Goal: Task Accomplishment & Management: Manage account settings

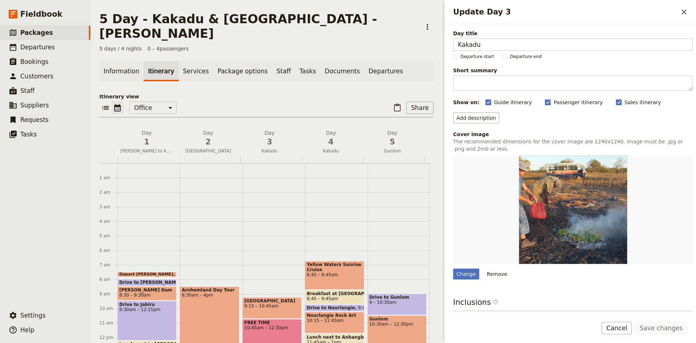
scroll to position [109, 0]
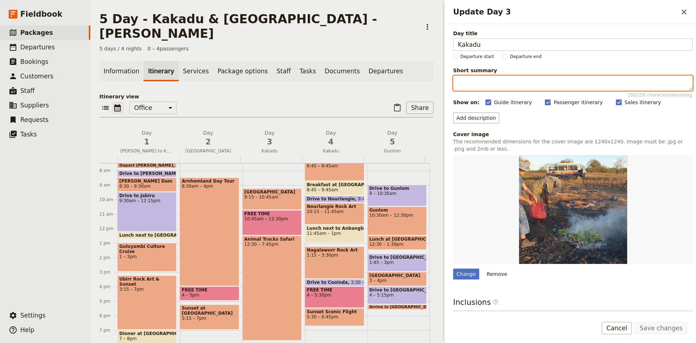
click at [479, 88] on textarea "Short summary 150 / 150 characters remaining" at bounding box center [573, 82] width 240 height 15
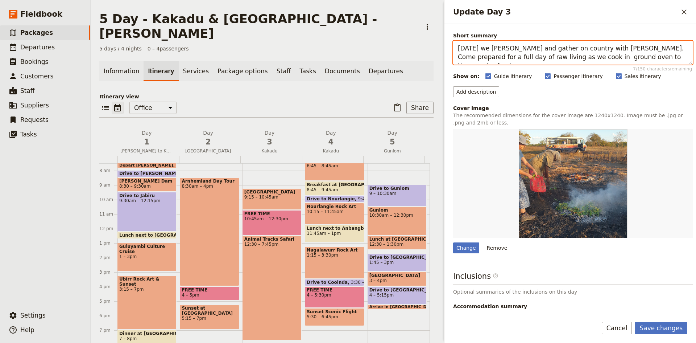
scroll to position [77, 0]
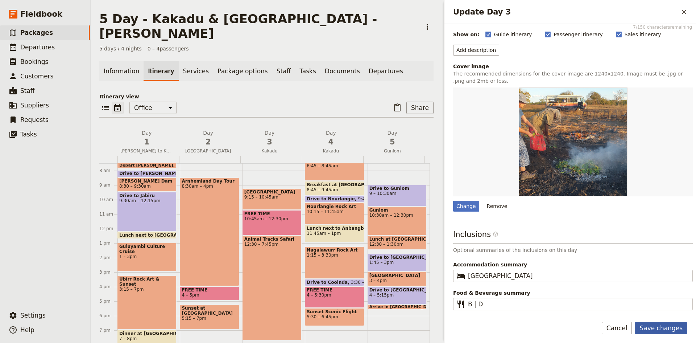
type textarea "[DATE] we [PERSON_NAME] and gather on country with [PERSON_NAME]. Come prepared…"
click at [654, 326] on button "Save changes" at bounding box center [661, 328] width 53 height 12
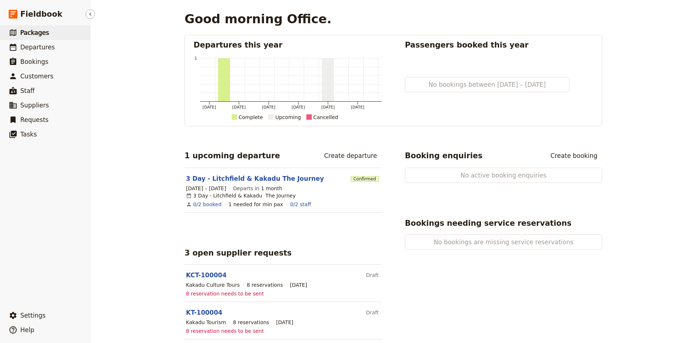
click at [40, 32] on span "Packages" at bounding box center [34, 32] width 29 height 7
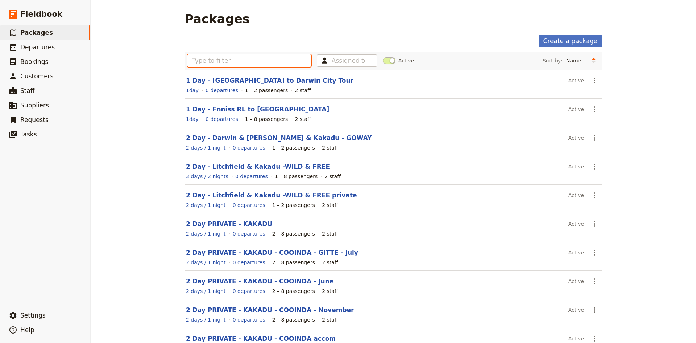
click at [261, 64] on input "text" at bounding box center [249, 60] width 124 height 12
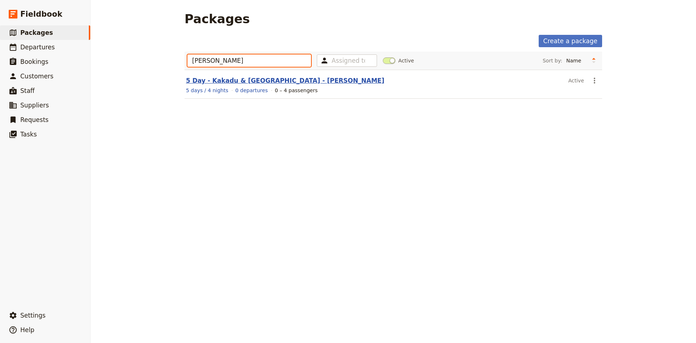
type input "james"
click at [235, 80] on link "5 Day - Kakadu & [GEOGRAPHIC_DATA] - [PERSON_NAME]" at bounding box center [285, 80] width 198 height 7
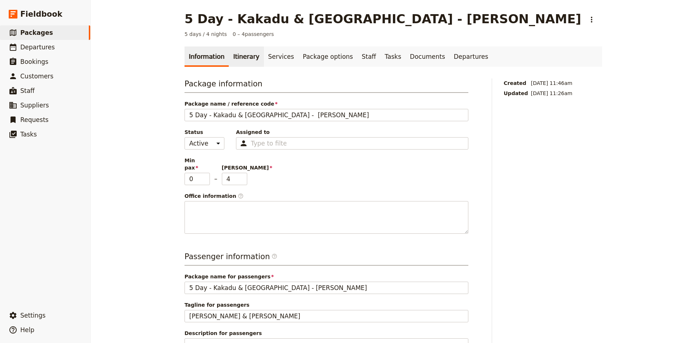
click at [239, 55] on link "Itinerary" at bounding box center [246, 56] width 35 height 20
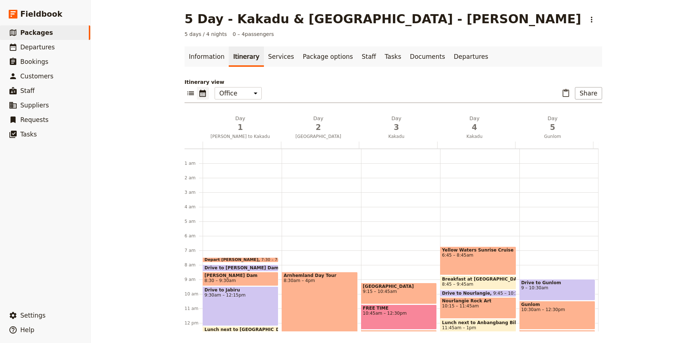
scroll to position [91, 0]
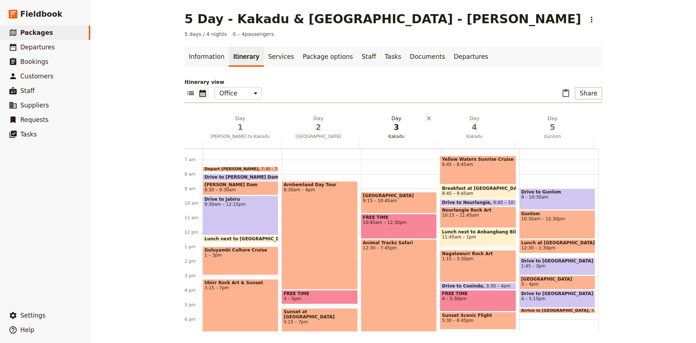
click at [390, 127] on span "3" at bounding box center [396, 127] width 69 height 11
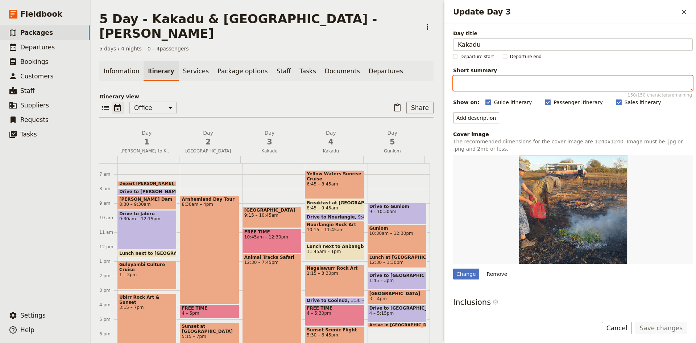
click at [487, 79] on textarea "Short summary 150 / 150 characters remaining" at bounding box center [573, 82] width 240 height 15
type textarea "T"
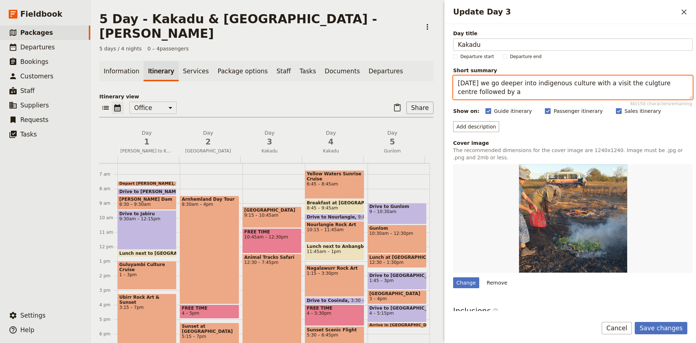
click at [630, 82] on textarea "Today we go deeper into indigenous culture with a visit the culgture centre fol…" at bounding box center [573, 87] width 240 height 24
click at [507, 92] on textarea "Today we go deeper into indigenous culture with a visit the culture centre foll…" at bounding box center [573, 87] width 240 height 24
click at [577, 90] on textarea "Today we go deeper into indigenous culture with a visit the culture centre foll…" at bounding box center [573, 87] width 240 height 24
click at [650, 93] on textarea "Today we go deeper into indigenous culture with a visit the culture centre foll…" at bounding box center [573, 87] width 240 height 24
click at [613, 92] on textarea "Today we go deeper into indigenous culture with a visit the culture centre foll…" at bounding box center [573, 87] width 240 height 24
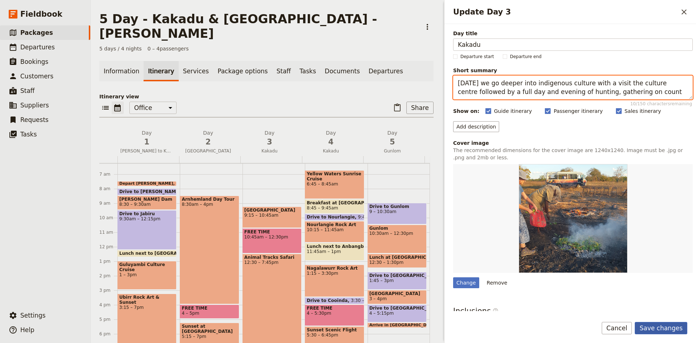
type textarea "Today we go deeper into indigenous culture with a visit the culture centre foll…"
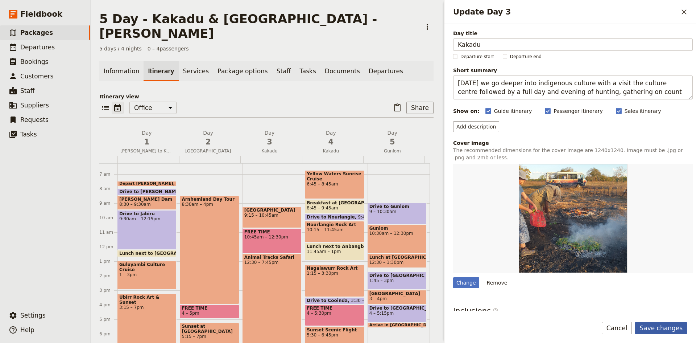
click at [669, 326] on button "Save changes" at bounding box center [661, 328] width 53 height 12
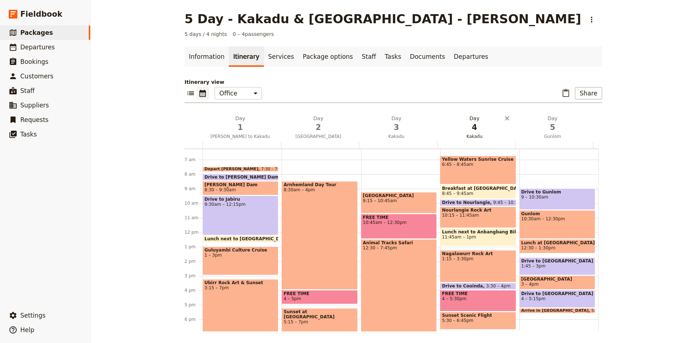
click at [474, 118] on h2 "Day 4 Kakadu" at bounding box center [474, 124] width 69 height 18
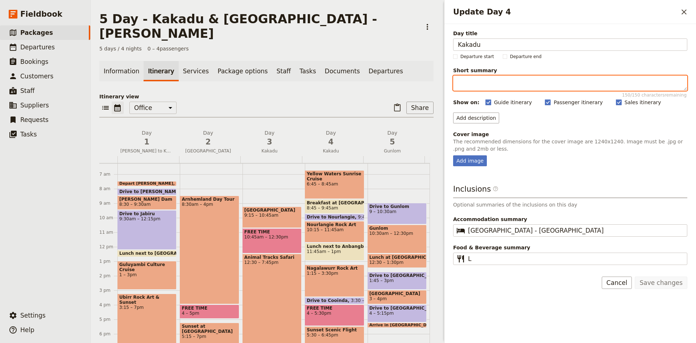
click at [485, 84] on textarea "Short summary 150 / 150 characters remaining" at bounding box center [570, 82] width 234 height 15
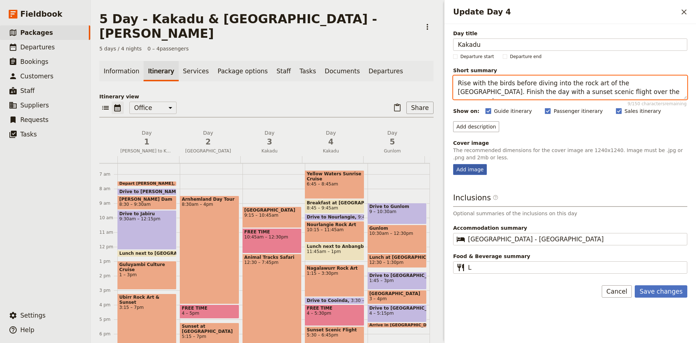
type textarea "Rise with the birds before diving into the rock art of the Nourlangie Region. F…"
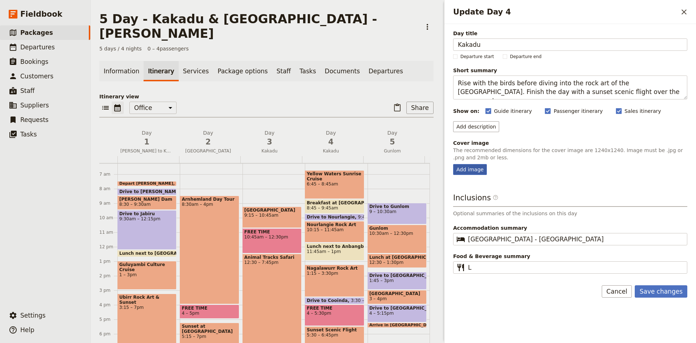
click at [474, 171] on div "Add image" at bounding box center [470, 169] width 34 height 11
click at [453, 164] on input "Add image" at bounding box center [453, 164] width 0 height 0
click at [475, 169] on div "Add image" at bounding box center [470, 169] width 34 height 11
click at [453, 164] on input "Add image" at bounding box center [453, 164] width 0 height 0
type input "C:\fakepath\Escarp11.jpg"
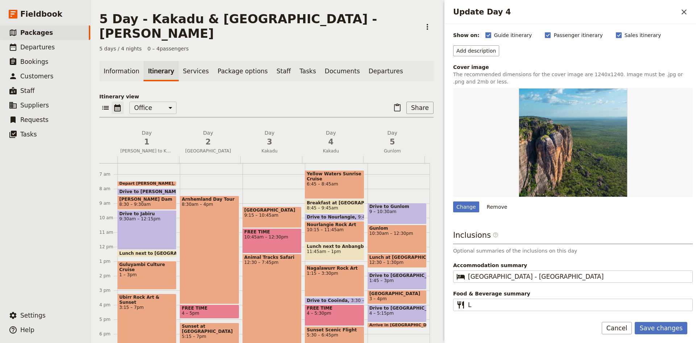
scroll to position [77, 0]
click at [653, 324] on button "Save changes" at bounding box center [661, 328] width 53 height 12
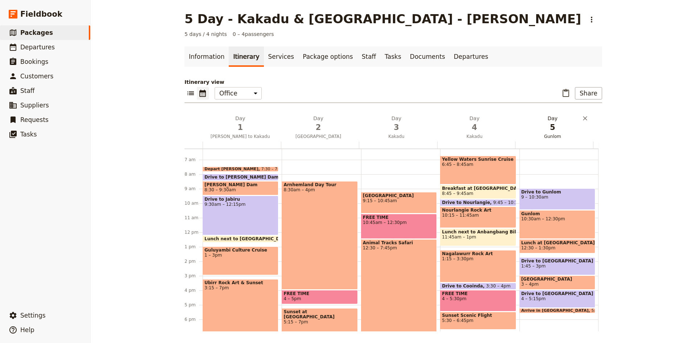
click at [551, 123] on span "5" at bounding box center [552, 127] width 69 height 11
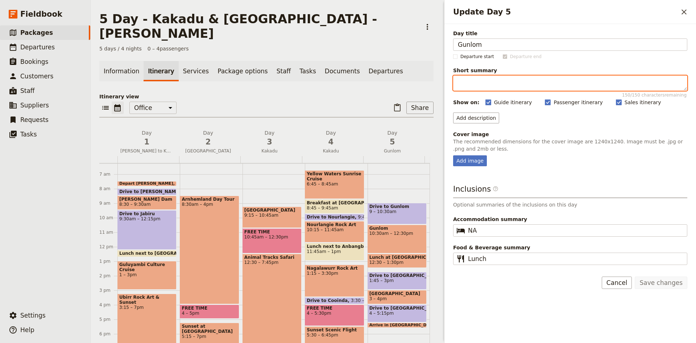
click at [493, 81] on textarea "Short summary 150 / 150 characters remaining" at bounding box center [570, 82] width 234 height 15
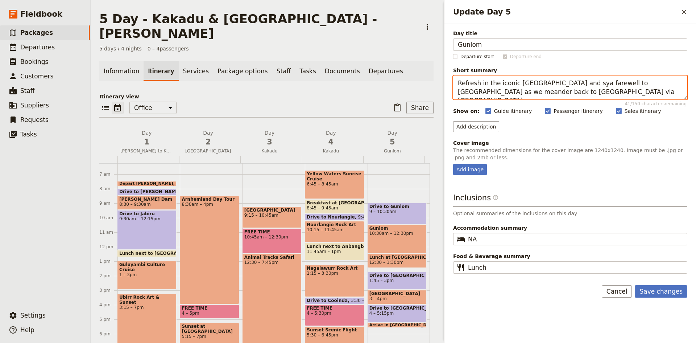
click at [566, 82] on textarea "Refresh in the iconic Gunlom Falls and sya farewell to Kakadu as we meander bac…" at bounding box center [570, 87] width 234 height 24
type textarea "Refresh in the iconic Gunlom Falls and say farewell to Kakadu as we meander bac…"
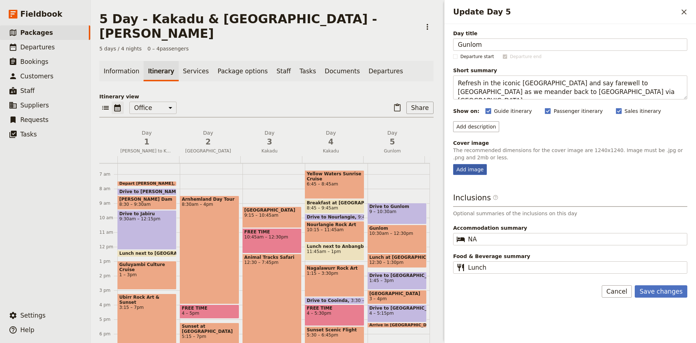
click at [465, 169] on div "Add image" at bounding box center [470, 169] width 34 height 11
click at [453, 164] on input "Add image" at bounding box center [453, 164] width 0 height 0
type input "C:\fakepath\gunlom.png"
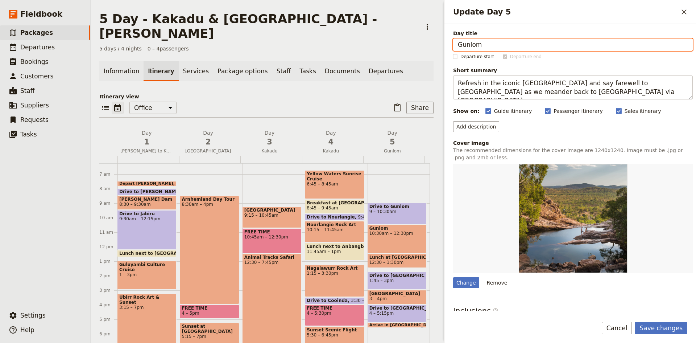
click at [484, 46] on input "Gunlom" at bounding box center [573, 44] width 240 height 12
type input "Gunlom to Darwin"
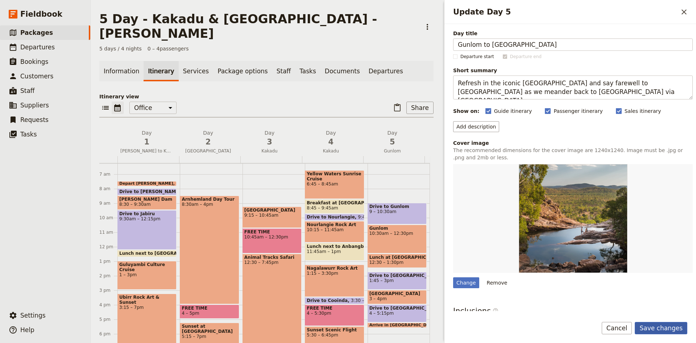
click at [660, 328] on button "Save changes" at bounding box center [661, 328] width 53 height 12
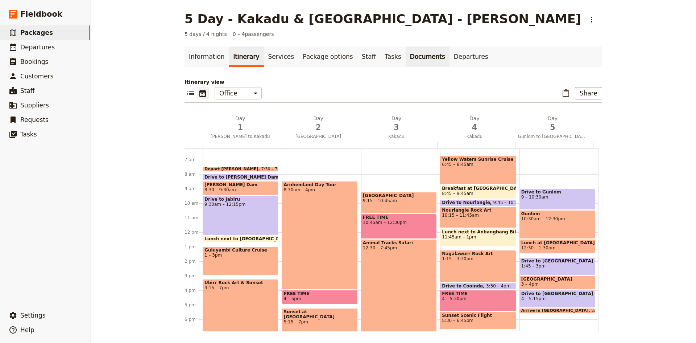
click at [406, 58] on link "Documents" at bounding box center [428, 56] width 44 height 20
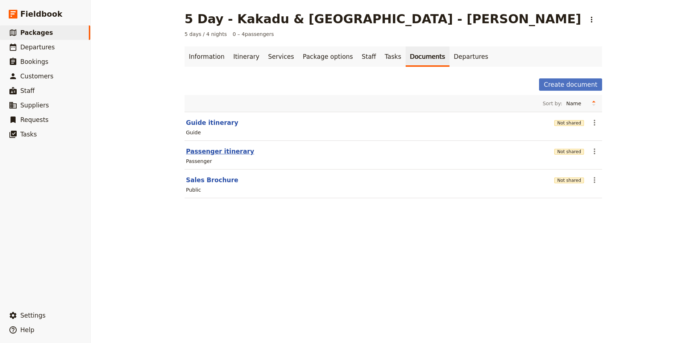
click at [212, 152] on button "Passenger itinerary" at bounding box center [220, 151] width 68 height 9
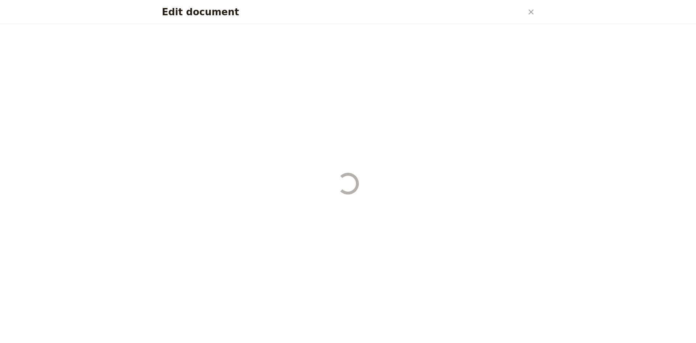
select select "PASSENGER"
select select "DEFAULT"
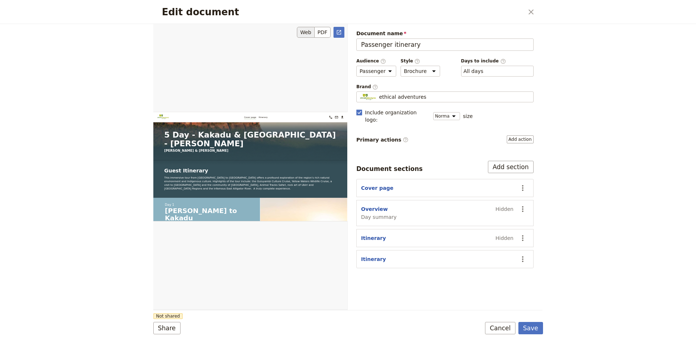
scroll to position [218, 0]
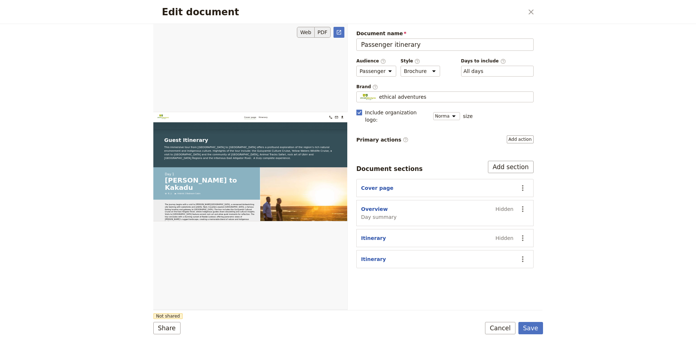
click at [320, 29] on button "PDF" at bounding box center [323, 32] width 16 height 11
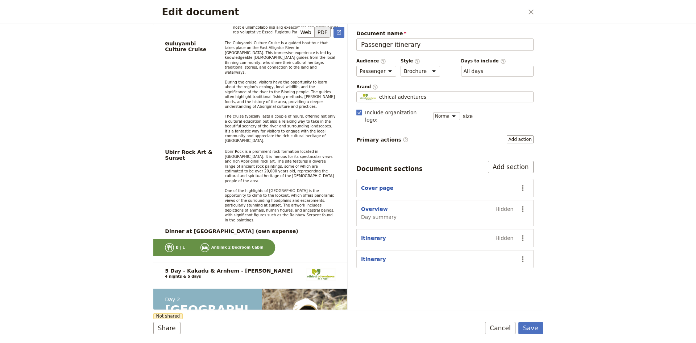
scroll to position [1088, 0]
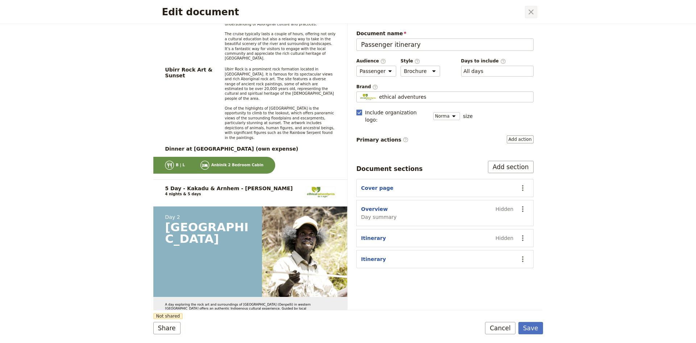
click at [532, 11] on icon "Close dialog" at bounding box center [531, 11] width 5 height 5
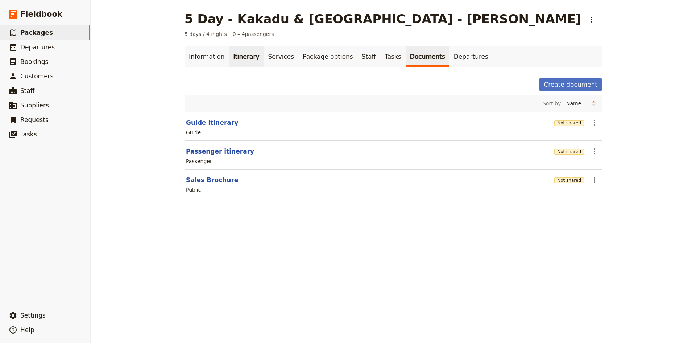
click at [243, 58] on link "Itinerary" at bounding box center [246, 56] width 35 height 20
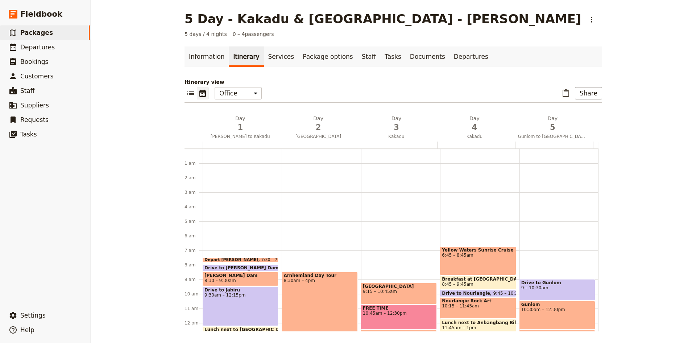
scroll to position [91, 0]
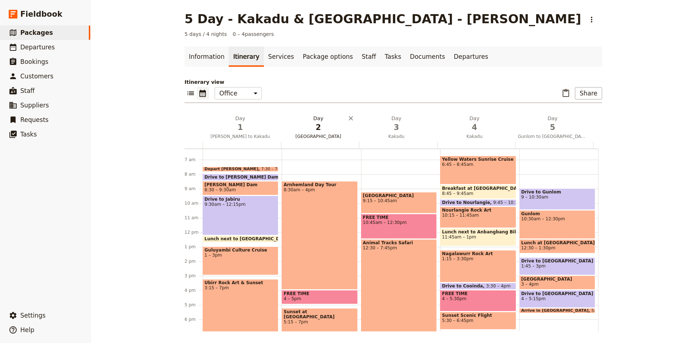
click at [313, 122] on span "2" at bounding box center [318, 127] width 69 height 11
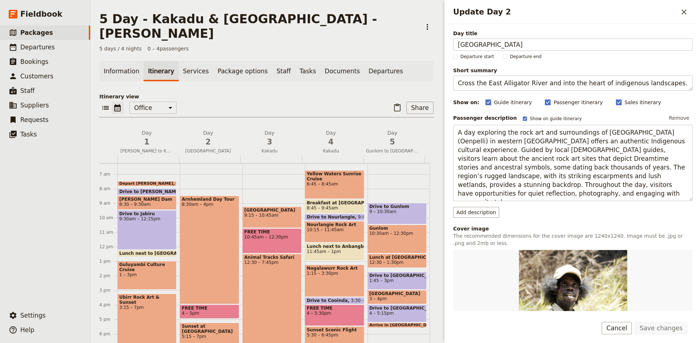
click at [204, 212] on div "Arnhemland Day Tour 8:30am – 4pm" at bounding box center [209, 249] width 59 height 108
select select "2"
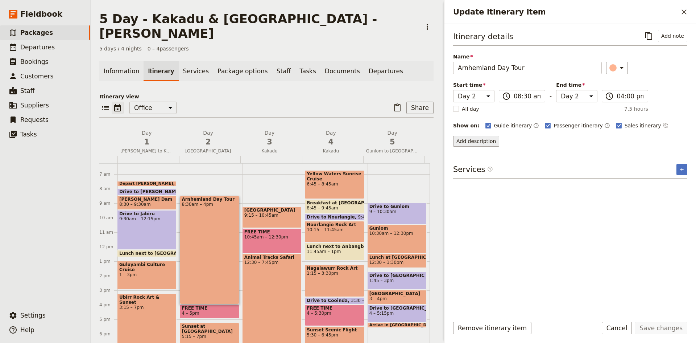
click at [484, 142] on button "Add description" at bounding box center [476, 141] width 46 height 11
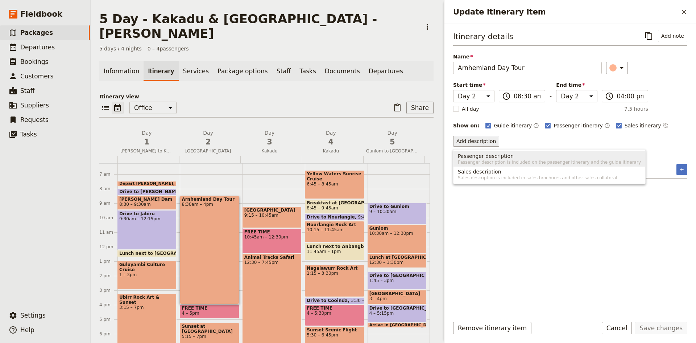
click at [491, 157] on span "Passenger description" at bounding box center [486, 155] width 56 height 7
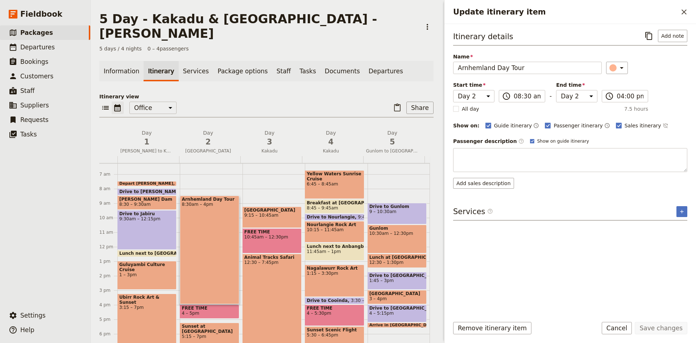
click at [491, 157] on textarea "Update itinerary item" at bounding box center [570, 160] width 234 height 24
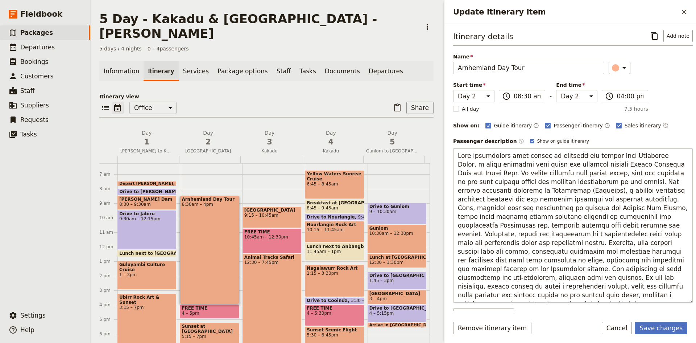
drag, startPoint x: 566, startPoint y: 155, endPoint x: 460, endPoint y: 155, distance: 105.5
click at [460, 155] on textarea "Update itinerary item" at bounding box center [573, 225] width 240 height 154
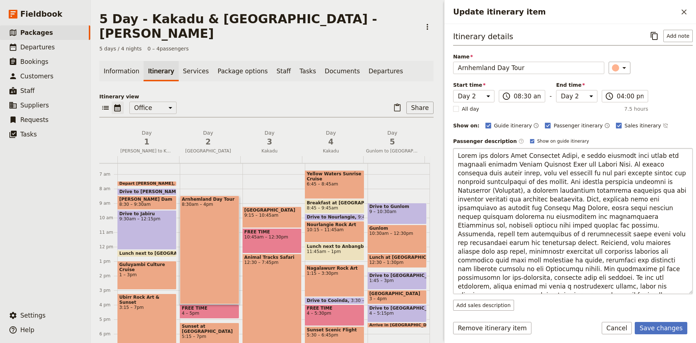
click at [485, 153] on textarea "Update itinerary item" at bounding box center [573, 221] width 240 height 146
click at [643, 198] on textarea "Update itinerary item" at bounding box center [573, 221] width 240 height 146
click at [495, 242] on textarea "Update itinerary item" at bounding box center [573, 221] width 240 height 146
drag, startPoint x: 557, startPoint y: 260, endPoint x: 591, endPoint y: 283, distance: 40.7
click at [591, 283] on textarea "Update itinerary item" at bounding box center [573, 221] width 240 height 146
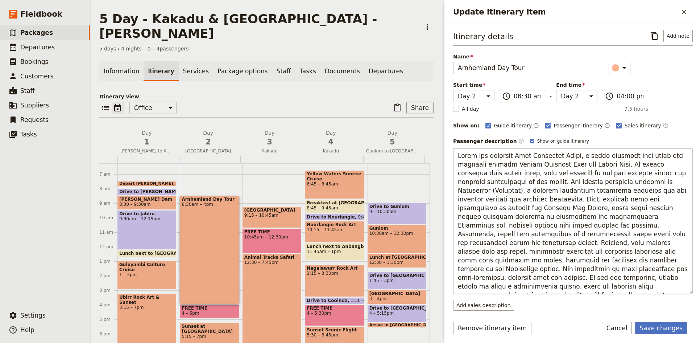
type textarea "Cross the infamous East Alligator River, a vital waterway that marks the bounda…"
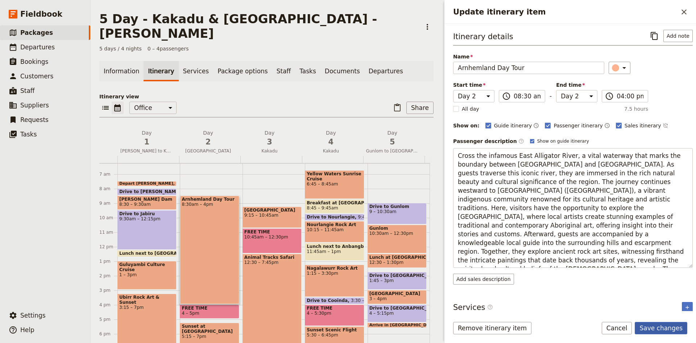
click at [653, 326] on button "Save changes" at bounding box center [661, 328] width 53 height 12
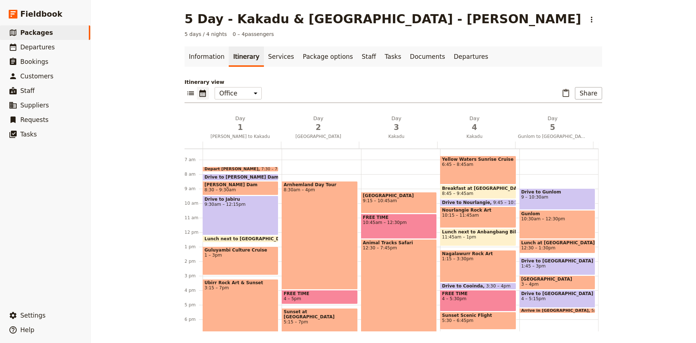
click at [319, 319] on span "5:15 – 7pm" at bounding box center [320, 321] width 72 height 5
select select "2"
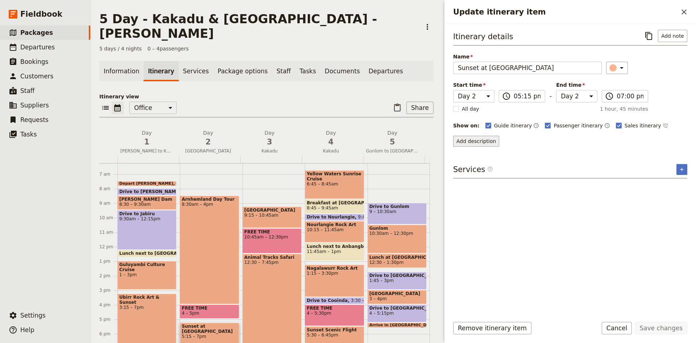
click at [486, 139] on button "Add description" at bounding box center [476, 141] width 46 height 11
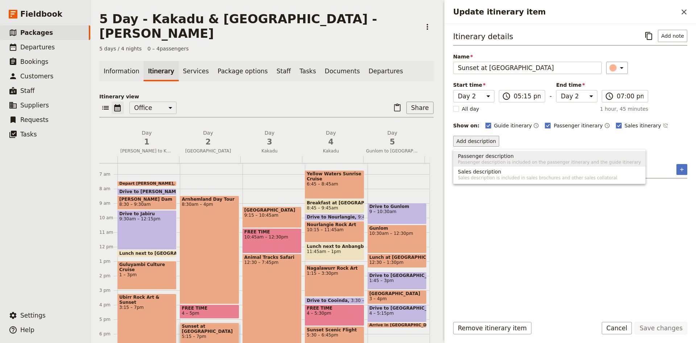
click at [490, 157] on span "Passenger description" at bounding box center [486, 155] width 56 height 7
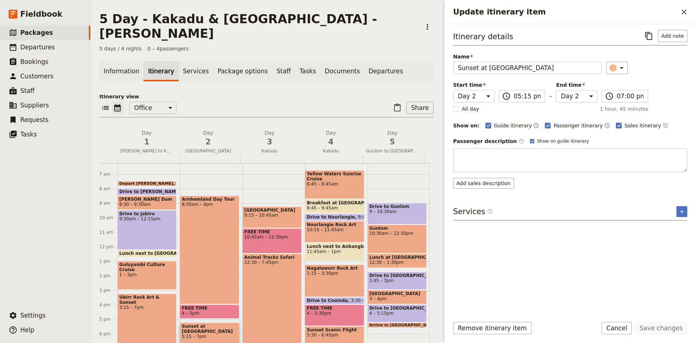
click at [490, 157] on textarea "Update itinerary item" at bounding box center [570, 160] width 234 height 24
type textarea "As the day concludes, guests gather to watch a breathtaking sunset, where the c…"
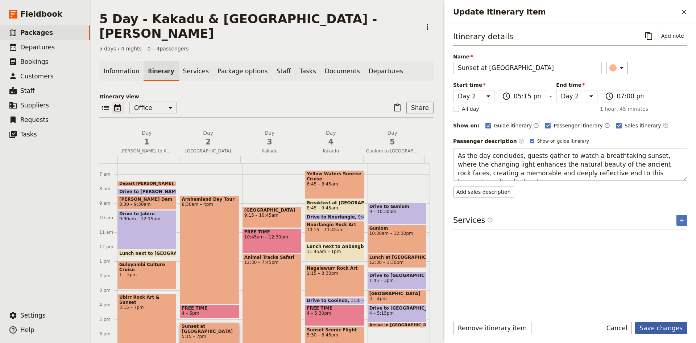
click at [652, 327] on button "Save changes" at bounding box center [661, 328] width 53 height 12
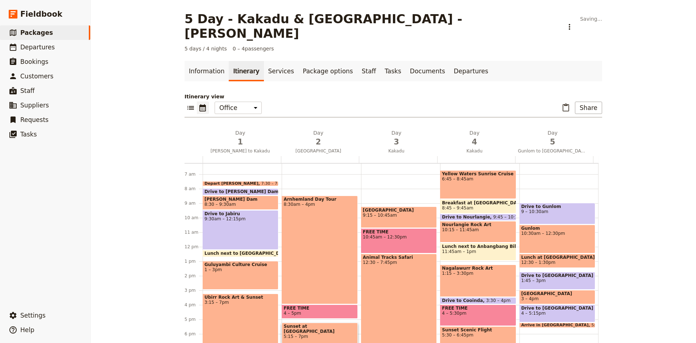
scroll to position [92, 0]
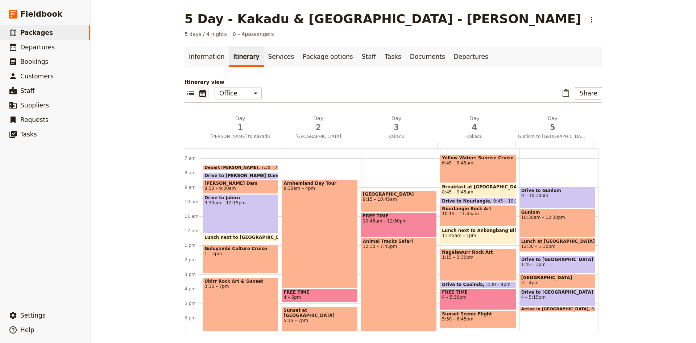
click at [398, 198] on span "9:15 – 10:45am" at bounding box center [399, 199] width 72 height 5
select select "3"
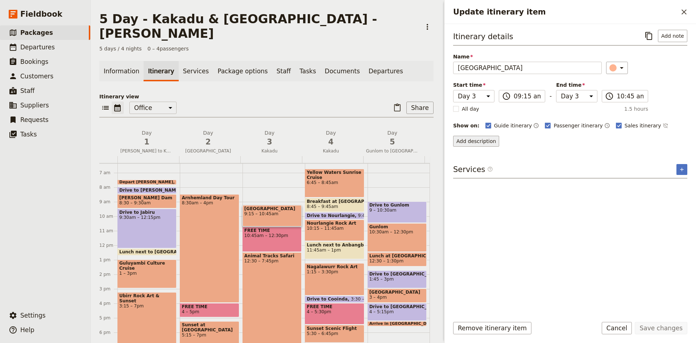
click at [472, 140] on button "Add description" at bounding box center [476, 141] width 46 height 11
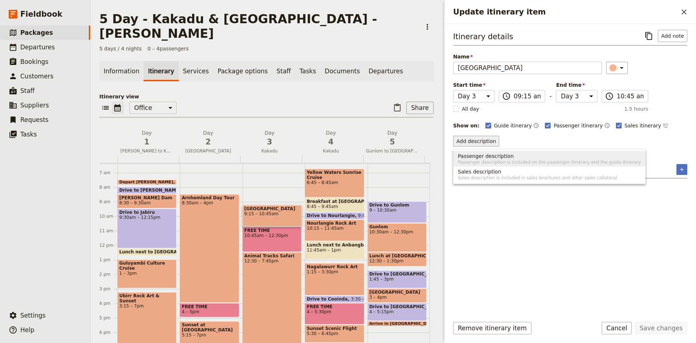
click at [484, 161] on span "Passenger description is included on the passenger itinerary and the guide itin…" at bounding box center [549, 162] width 183 height 6
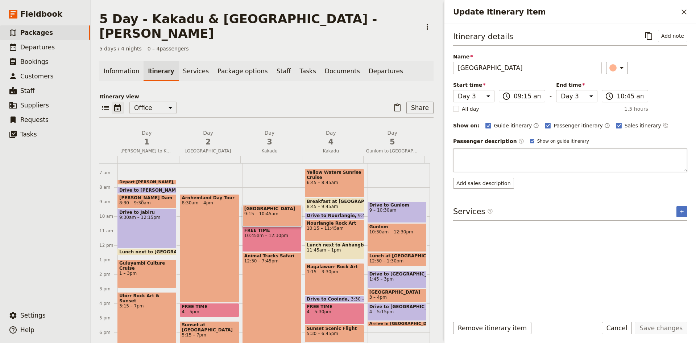
click at [474, 156] on textarea "Update itinerary item" at bounding box center [570, 160] width 234 height 24
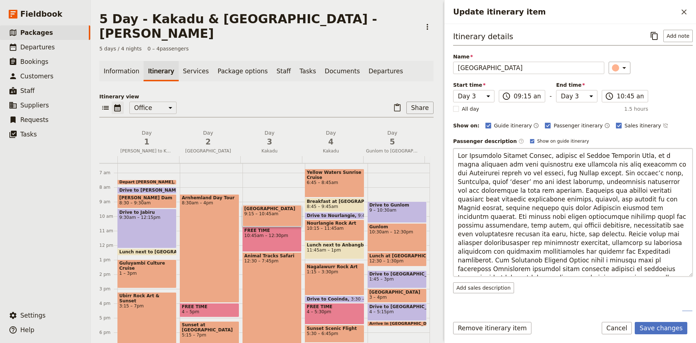
drag, startPoint x: 542, startPoint y: 154, endPoint x: 629, endPoint y: 150, distance: 87.1
click at [629, 150] on textarea "Update itinerary item" at bounding box center [573, 212] width 240 height 128
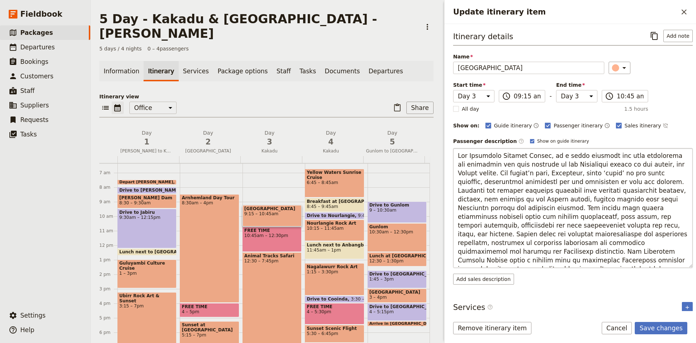
click at [566, 172] on textarea "Update itinerary item" at bounding box center [573, 208] width 240 height 120
click at [654, 173] on textarea "Update itinerary item" at bounding box center [573, 208] width 240 height 120
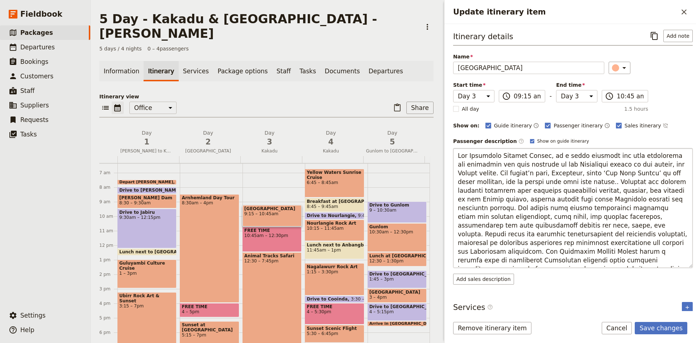
type textarea "The Warradjan Culture Centre, is a vital cultural hub that celebrates and prese…"
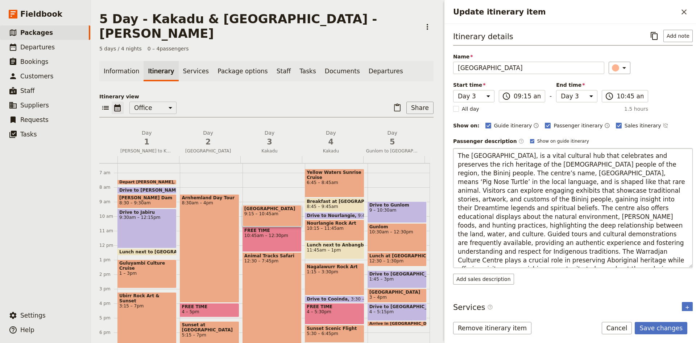
scroll to position [5, 0]
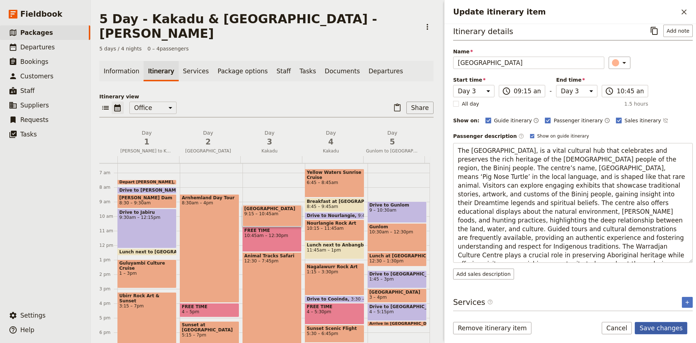
click at [673, 329] on button "Save changes" at bounding box center [661, 328] width 53 height 12
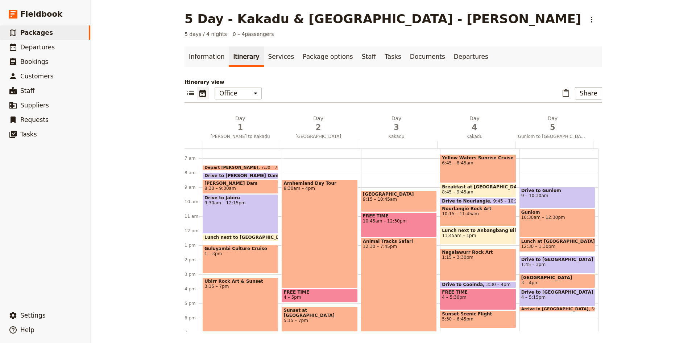
click at [461, 161] on span "6:45 – 8:45am" at bounding box center [478, 162] width 72 height 5
select select "4"
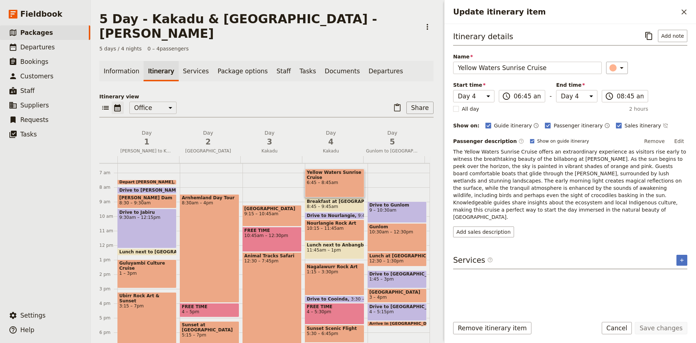
click at [321, 199] on span "Breakfast at [GEOGRAPHIC_DATA]" at bounding box center [334, 201] width 55 height 5
select select "4"
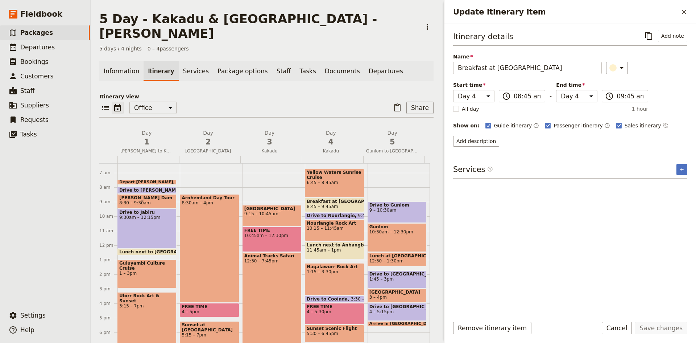
click at [325, 226] on span "10:15 – 11:45am" at bounding box center [334, 228] width 55 height 5
select select "4"
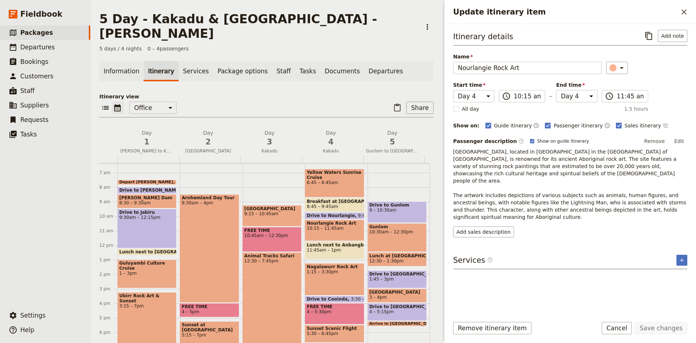
click at [324, 247] on span "11:45am – 1pm" at bounding box center [334, 249] width 55 height 5
select select "4"
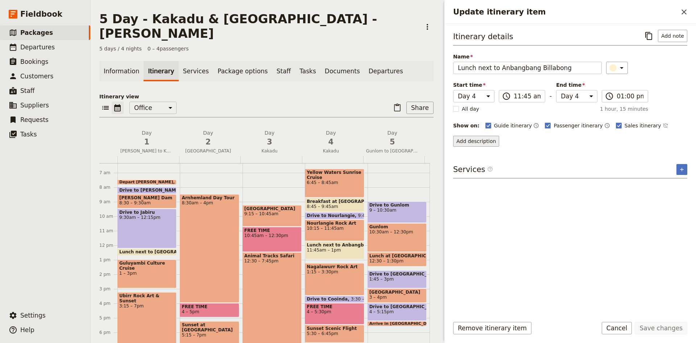
click at [481, 142] on button "Add description" at bounding box center [476, 141] width 46 height 11
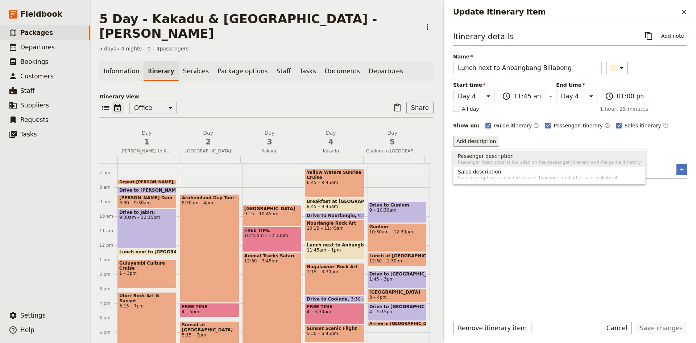
click at [484, 155] on span "Passenger description" at bounding box center [486, 155] width 56 height 7
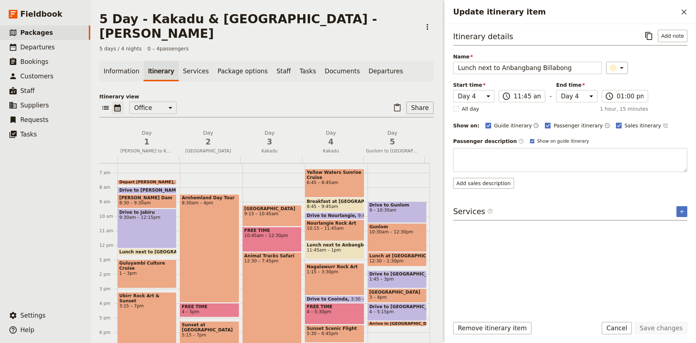
click at [484, 155] on textarea "Update itinerary item" at bounding box center [570, 160] width 234 height 24
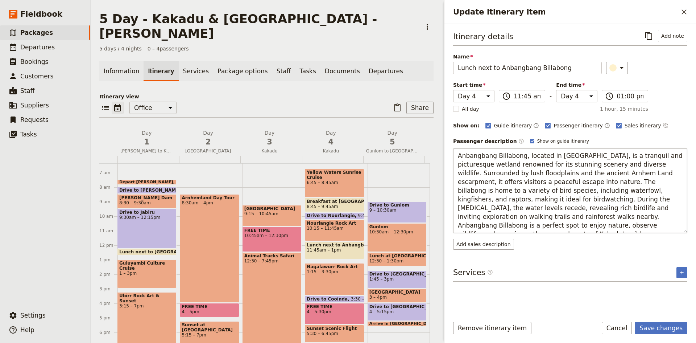
drag, startPoint x: 601, startPoint y: 156, endPoint x: 523, endPoint y: 155, distance: 78.3
click at [523, 155] on textarea "Anbangbang Billabong, located in Kakadu National Park, is a tranquil and pictur…" at bounding box center [570, 190] width 234 height 85
type textarea "Anbangbang Billabong, is a tranquil and picturesque wetland renowned for its st…"
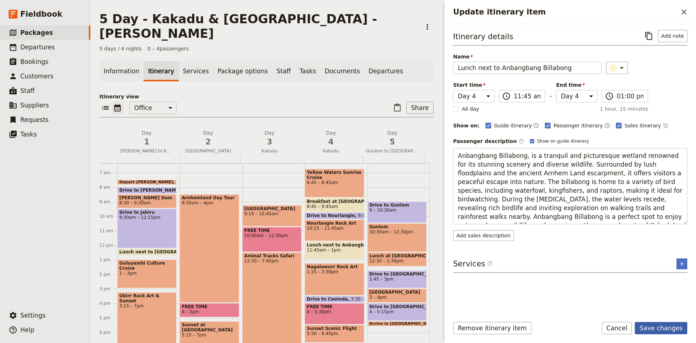
click at [658, 326] on button "Save changes" at bounding box center [661, 328] width 53 height 12
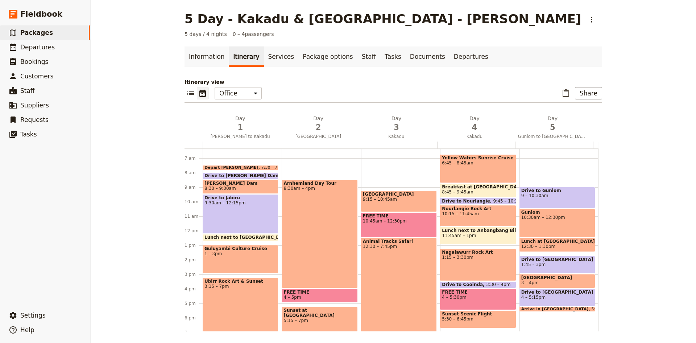
click at [469, 267] on div "Nagalawurr Rock Art 1:15 – 3:30pm" at bounding box center [478, 264] width 76 height 32
select select "4"
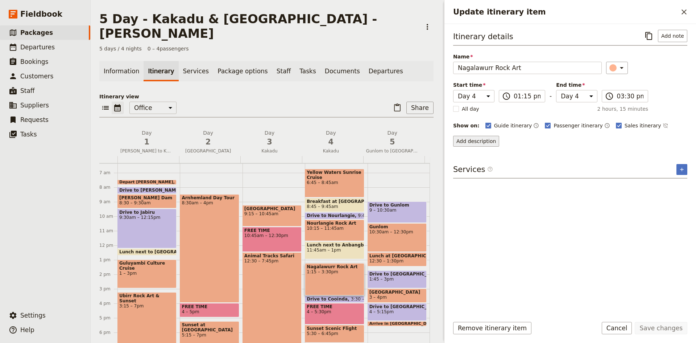
click at [479, 139] on button "Add description" at bounding box center [476, 141] width 46 height 11
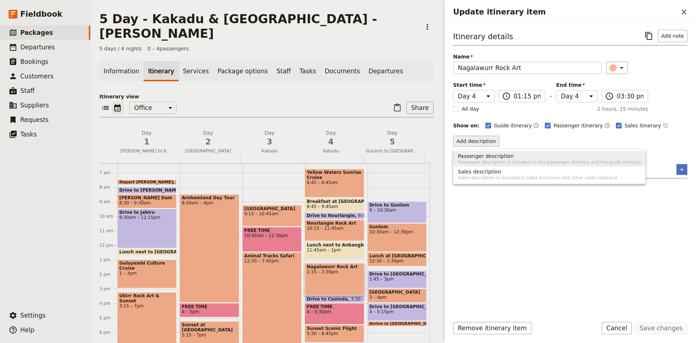
click at [484, 155] on span "Passenger description" at bounding box center [486, 155] width 56 height 7
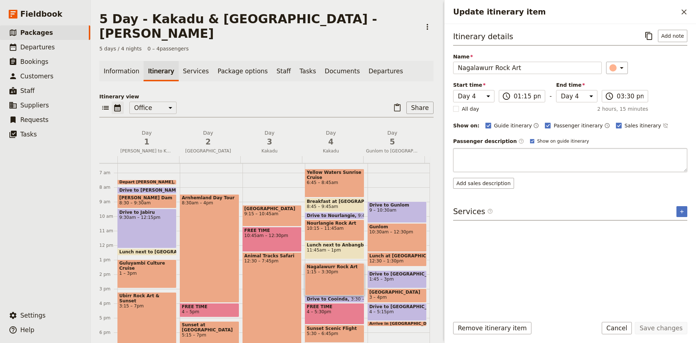
click at [482, 157] on textarea "Update itinerary item" at bounding box center [570, 160] width 234 height 24
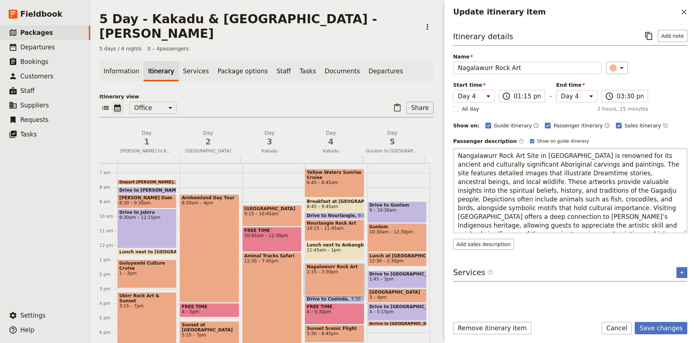
click at [518, 163] on textarea "Nangalawurr Rock Art Site in Kakadu is renowned for its ancient and culturally …" at bounding box center [570, 190] width 234 height 85
click at [557, 171] on textarea "Nangalawurr Rock Art Site in Kakadu is renowned for its ancient and culturally …" at bounding box center [570, 190] width 234 height 85
click at [590, 171] on textarea "Nangalawurr Rock Art Site in Kakadu is renowned for its ancient and culturally …" at bounding box center [570, 190] width 234 height 85
click at [481, 191] on textarea "Nangalawurr Rock Art Site in Kakadu is renowned for its ancient and culturally …" at bounding box center [570, 190] width 234 height 85
drag, startPoint x: 514, startPoint y: 190, endPoint x: 659, endPoint y: 235, distance: 151.7
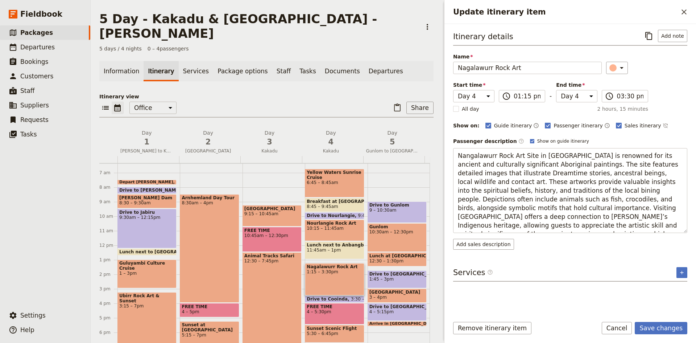
click at [659, 235] on div "Passenger description ​ Show on guide itinerary Edit Nangalawurr Rock Art Site …" at bounding box center [570, 193] width 234 height 114
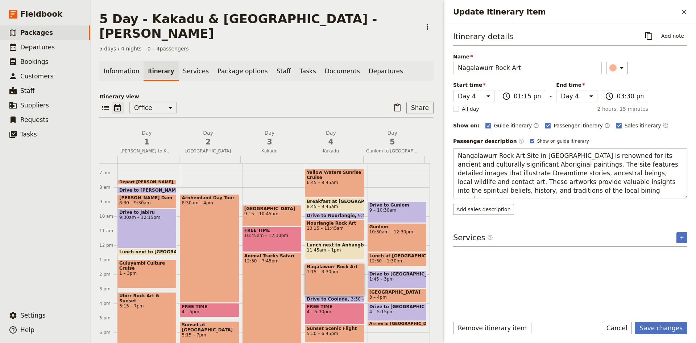
click at [480, 191] on textarea "Nangalawurr Rock Art Site in Kakadu is renowned for its ancient and culturally …" at bounding box center [570, 173] width 234 height 50
type textarea "Nangalawurr Rock Art Site in Kakadu is renowned for its ancient and culturally …"
click at [549, 190] on textarea "Nangalawurr Rock Art Site in Kakadu is renowned for its ancient and culturally …" at bounding box center [570, 173] width 234 height 50
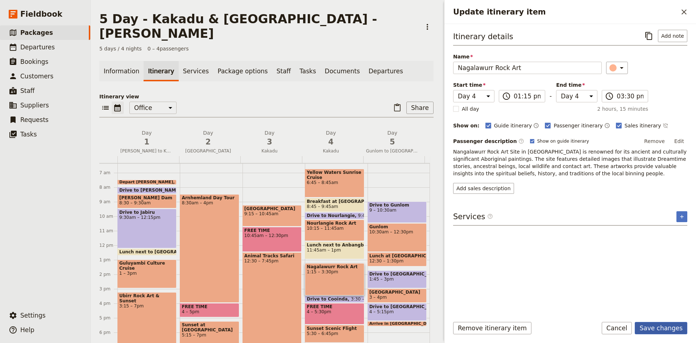
click at [661, 330] on button "Save changes" at bounding box center [661, 328] width 53 height 12
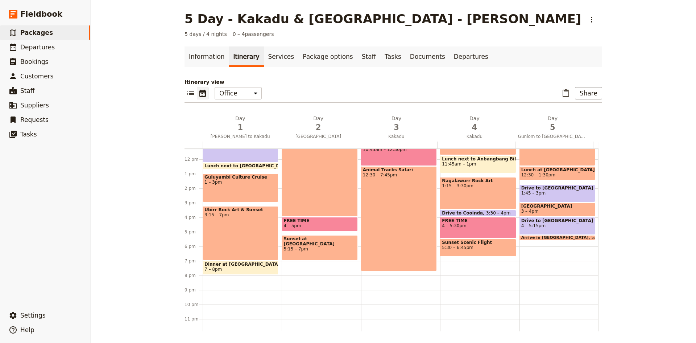
scroll to position [166, 0]
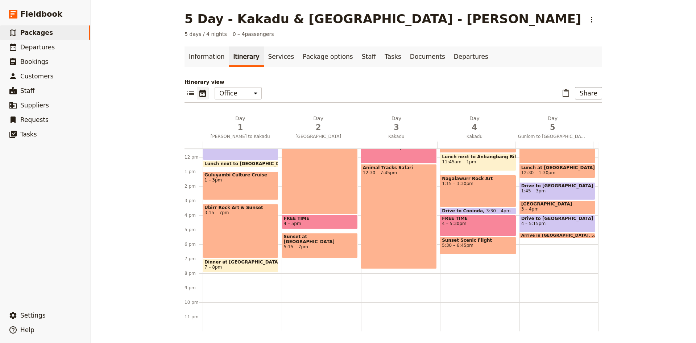
click at [486, 211] on span "3:30 – 4pm" at bounding box center [498, 210] width 25 height 5
select select "4"
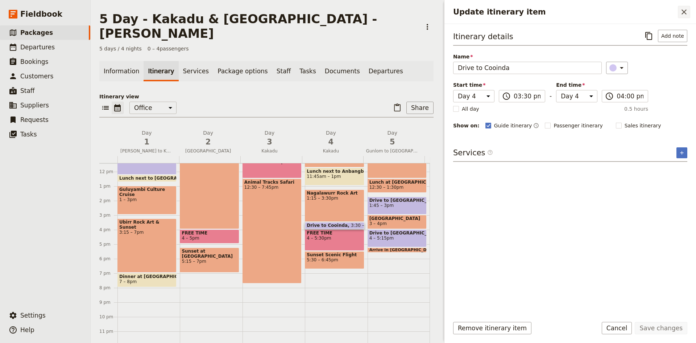
click at [688, 13] on icon "Close drawer" at bounding box center [684, 12] width 9 height 9
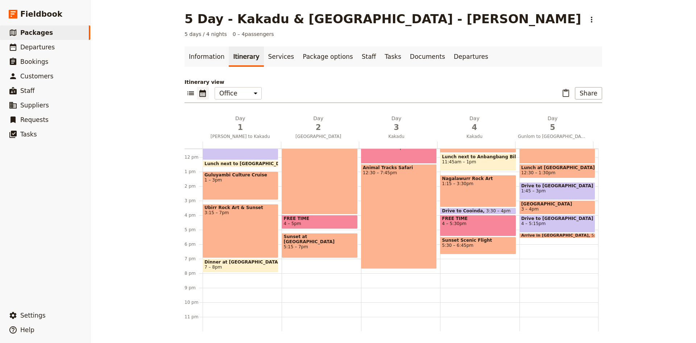
click at [469, 245] on span "5:30 – 6:45pm" at bounding box center [478, 245] width 72 height 5
select select "4"
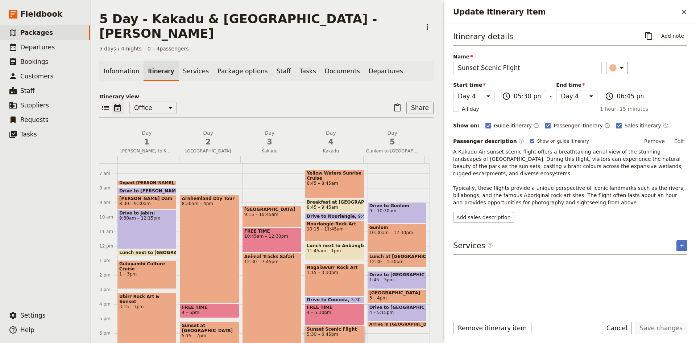
scroll to position [93, 0]
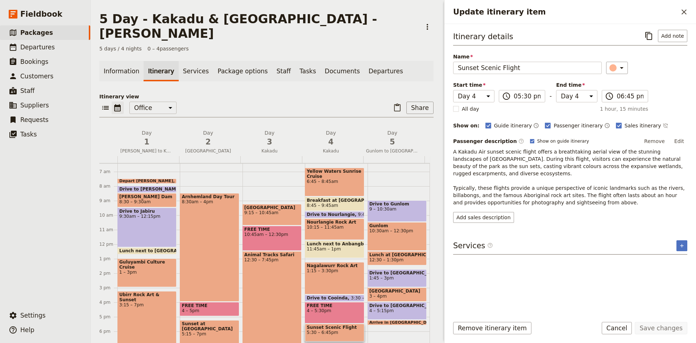
click at [399, 200] on div "Drive to Gunlom 9 – 10:30am" at bounding box center [397, 210] width 59 height 21
select select "5"
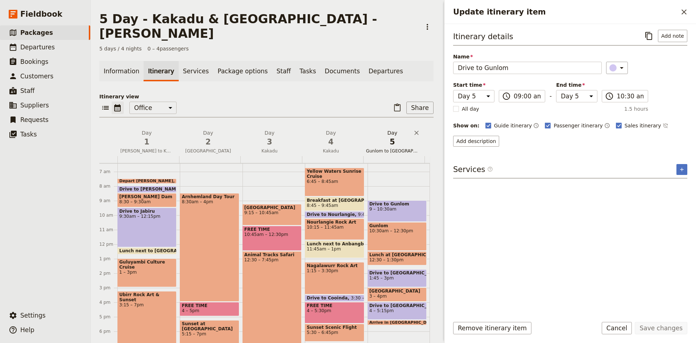
click at [386, 129] on h2 "Day 5 Gunlom to Darwin" at bounding box center [392, 138] width 53 height 18
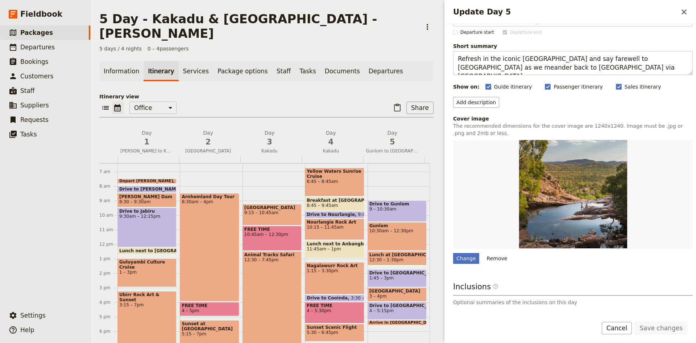
scroll to position [36, 0]
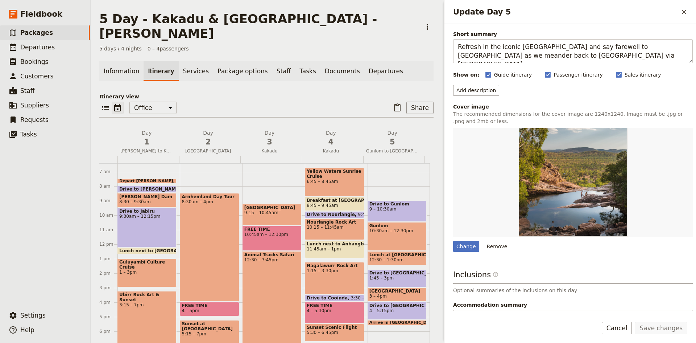
click at [384, 206] on span "9 – 10:30am" at bounding box center [396, 208] width 55 height 5
select select "5"
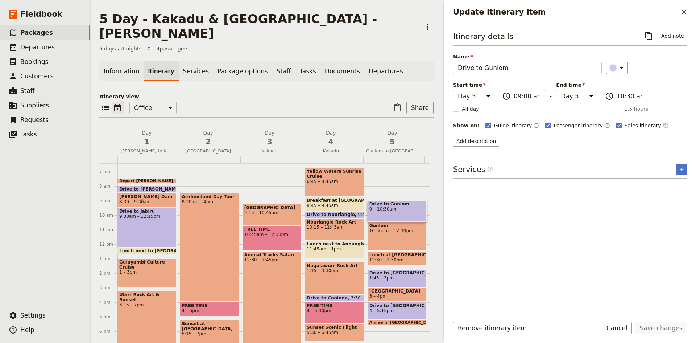
click at [545, 127] on rect "Update itinerary item" at bounding box center [547, 125] width 5 height 5
click at [545, 122] on input "Passenger itinerary" at bounding box center [545, 121] width 0 height 0
checkbox input "false"
click at [616, 124] on rect "Update itinerary item" at bounding box center [618, 125] width 5 height 5
click at [616, 122] on input "Sales itinerary" at bounding box center [616, 121] width 0 height 0
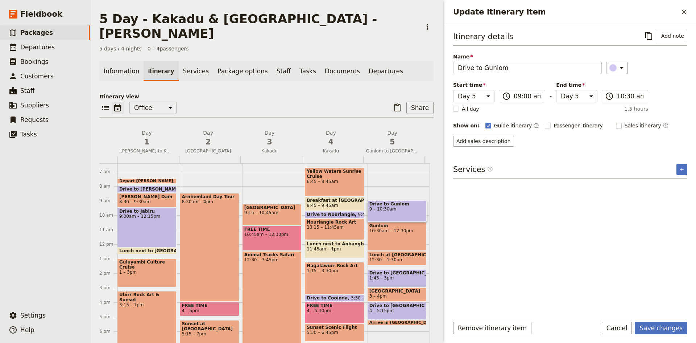
checkbox input "false"
click at [659, 327] on button "Save changes" at bounding box center [661, 328] width 53 height 12
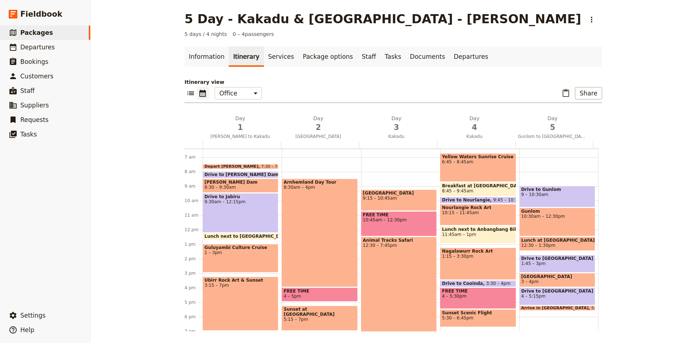
click at [532, 220] on div "Gunlom 10:30am – 12:30pm" at bounding box center [558, 221] width 76 height 29
select select "5"
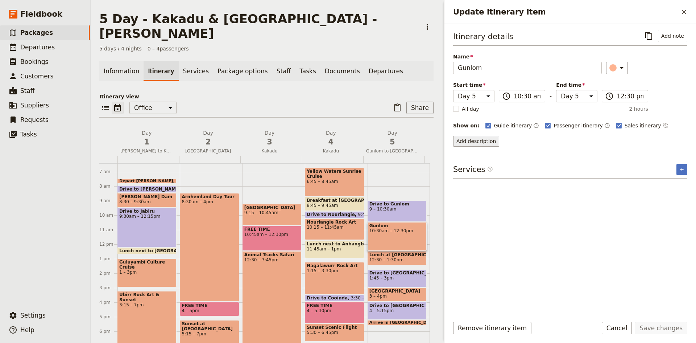
click at [471, 140] on button "Add description" at bounding box center [476, 141] width 46 height 11
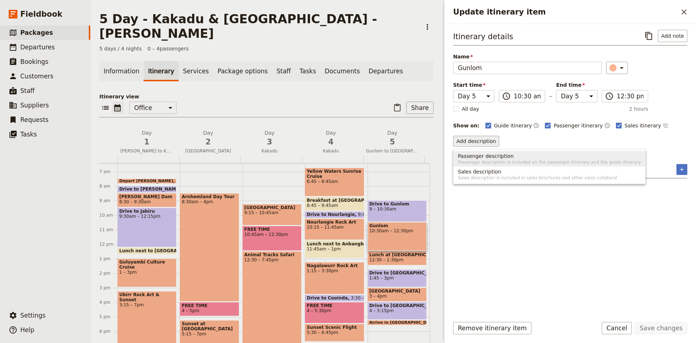
click at [478, 154] on span "Passenger description" at bounding box center [486, 155] width 56 height 7
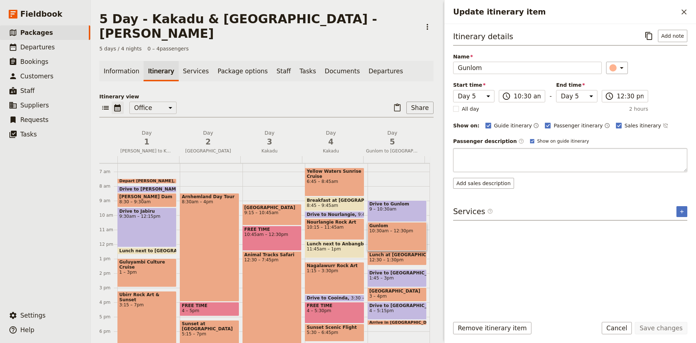
click at [482, 153] on textarea "Update itinerary item" at bounding box center [570, 160] width 234 height 24
type textarea "Nangalawurr Rock Art Site in Kakadu is renowned for its ancient and culturally …"
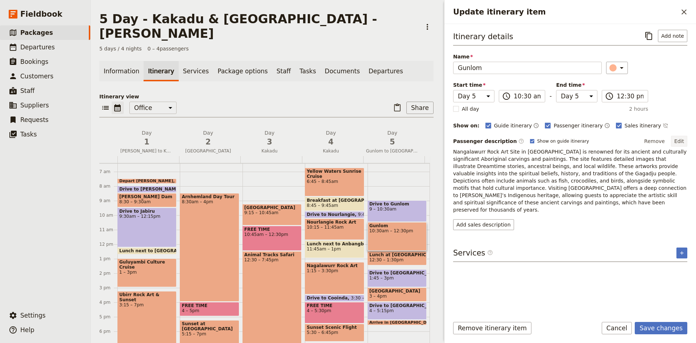
click at [683, 137] on button "Edit" at bounding box center [679, 141] width 16 height 11
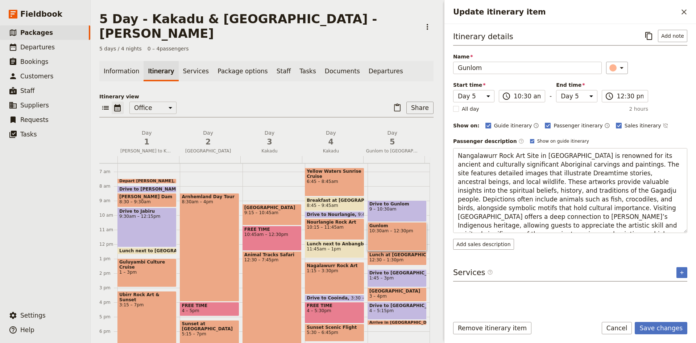
scroll to position [9, 0]
drag, startPoint x: 456, startPoint y: 157, endPoint x: 678, endPoint y: 237, distance: 235.6
click at [678, 237] on div "Passenger description ​ Show on guide itinerary Edit Nangalawurr Rock Art Site …" at bounding box center [570, 193] width 234 height 114
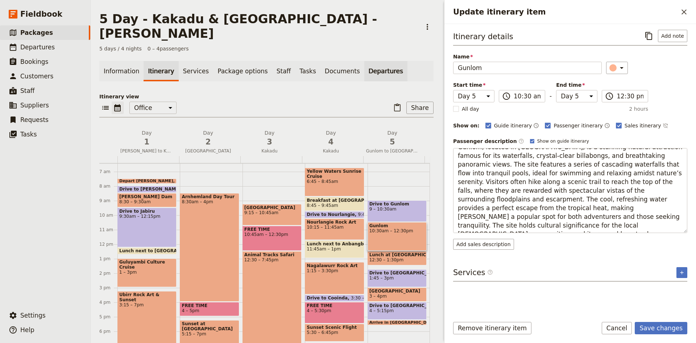
scroll to position [0, 0]
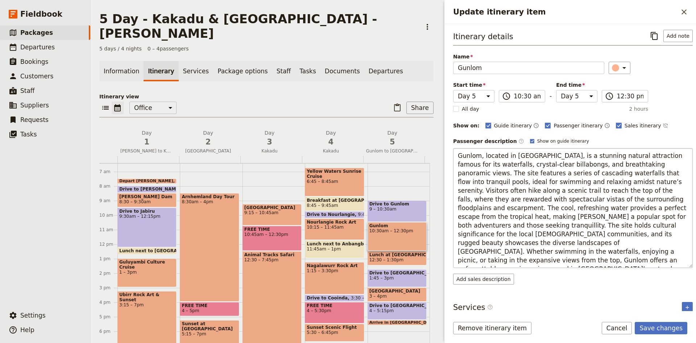
click at [481, 155] on textarea "Gunlom, located in Kakadu National Park, is a stunning natural attraction famou…" at bounding box center [573, 208] width 240 height 120
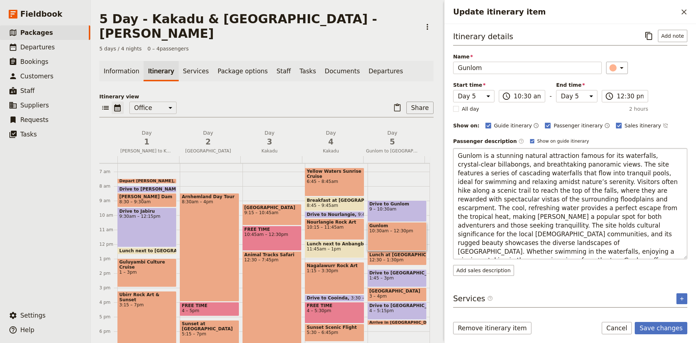
type textarea "Gunlomis a stunning natural attraction famous for its waterfalls, crystal-clear…"
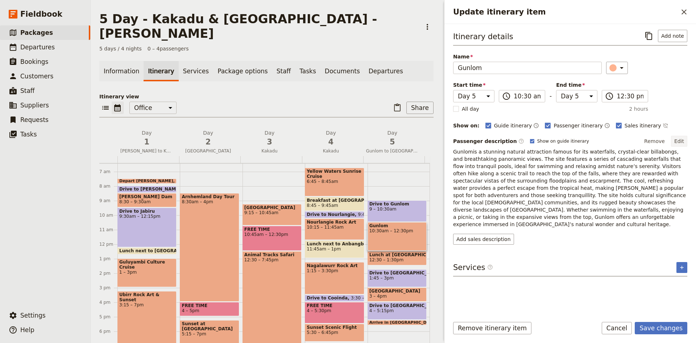
click at [677, 140] on button "Edit" at bounding box center [679, 141] width 16 height 11
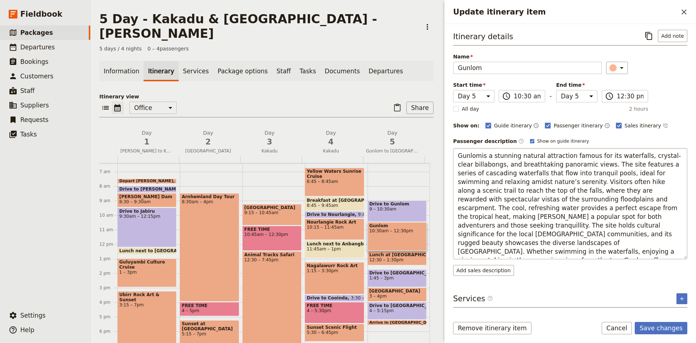
click at [479, 154] on textarea "Gunlomis a stunning natural attraction famous for its waterfalls, crystal-clear…" at bounding box center [570, 203] width 234 height 111
type textarea "Gunlom is a stunning natural attraction famous for its waterfalls, crystal-clea…"
click at [667, 325] on button "Save changes" at bounding box center [661, 328] width 53 height 12
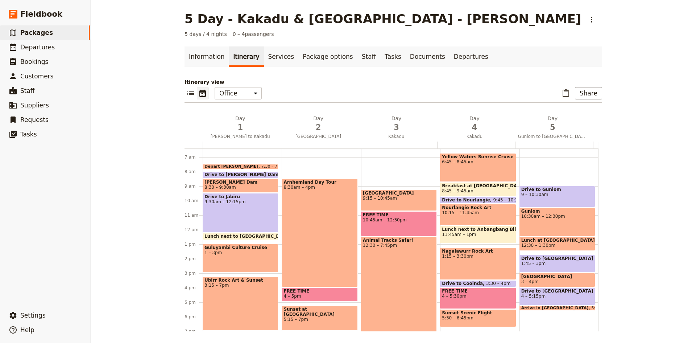
click at [558, 265] on span "1:45 – 3pm" at bounding box center [557, 263] width 72 height 5
select select "5"
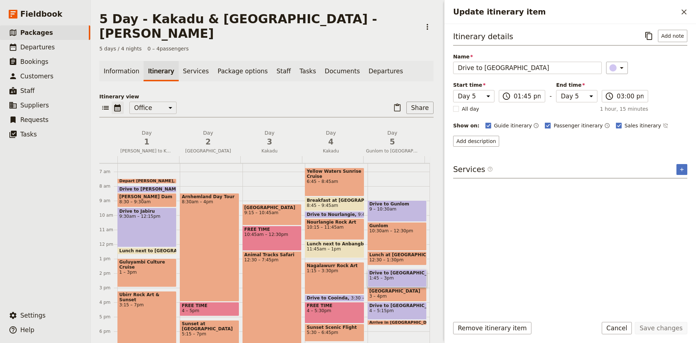
click at [545, 125] on rect "Update itinerary item" at bounding box center [547, 125] width 5 height 5
click at [545, 122] on input "Passenger itinerary" at bounding box center [545, 121] width 0 height 0
checkbox input "false"
click at [616, 127] on rect "Update itinerary item" at bounding box center [618, 125] width 5 height 5
click at [616, 122] on input "Sales itinerary" at bounding box center [616, 121] width 0 height 0
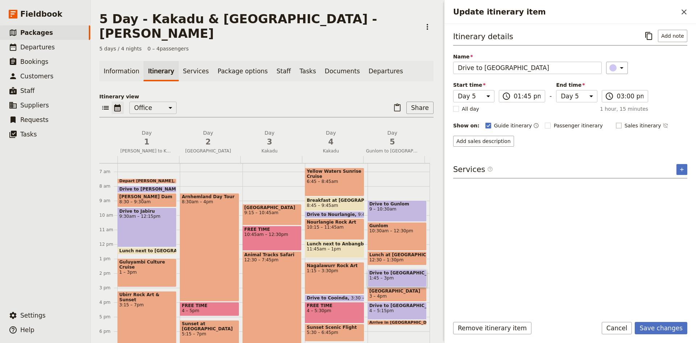
checkbox input "false"
click at [650, 327] on button "Save changes" at bounding box center [661, 328] width 53 height 12
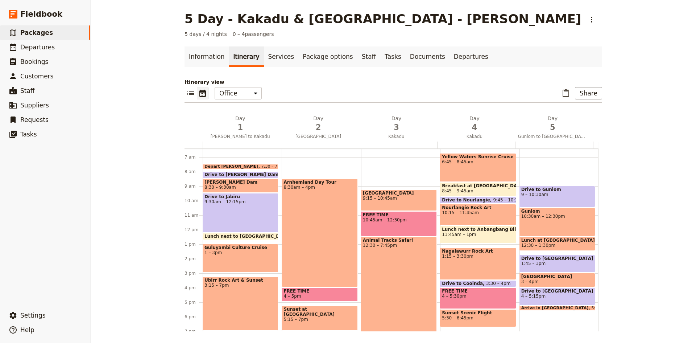
click at [549, 282] on span "3 – 4pm" at bounding box center [557, 281] width 72 height 5
select select "5"
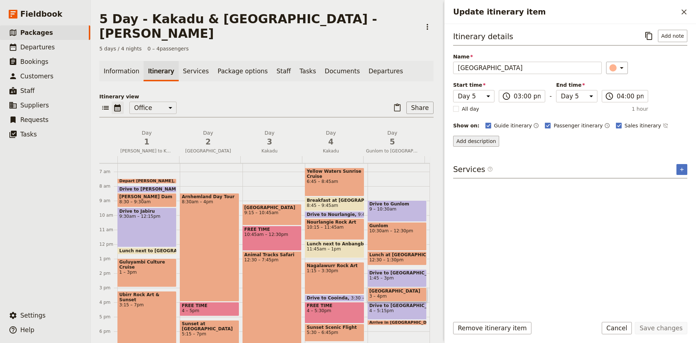
click at [484, 139] on button "Add description" at bounding box center [476, 141] width 46 height 11
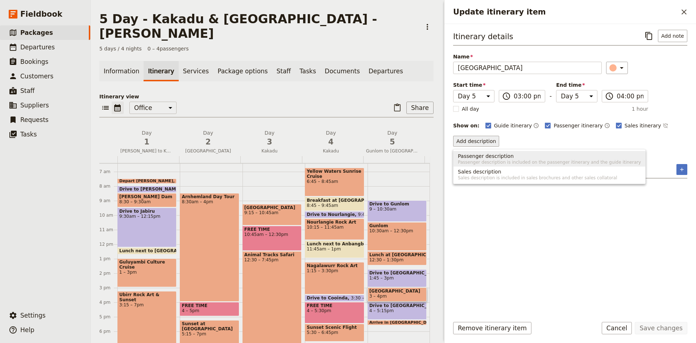
click at [487, 152] on button "Passenger description Passenger description is included on the passenger itiner…" at bounding box center [550, 159] width 192 height 16
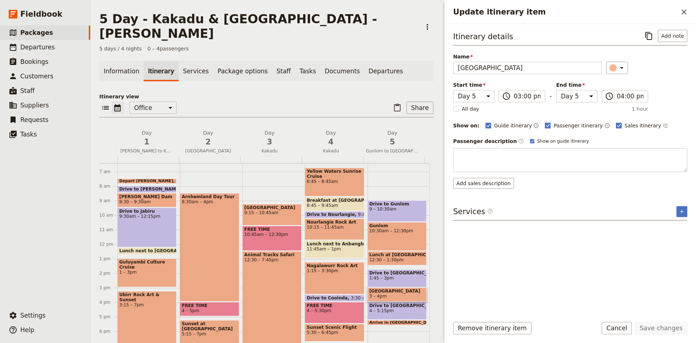
click at [487, 152] on textarea "Update itinerary item" at bounding box center [570, 160] width 234 height 24
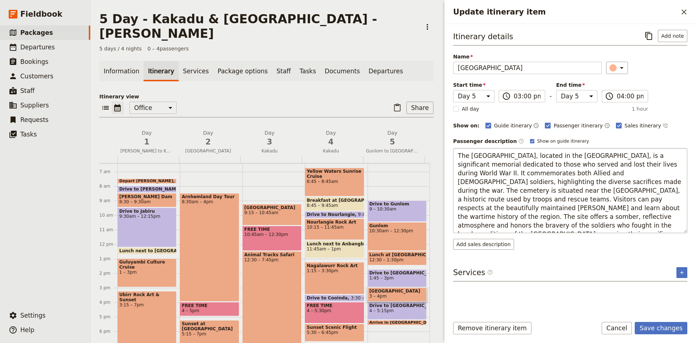
click at [550, 154] on textarea "The Adelaide River War Cemetery, located in the Northern Territory, is a signif…" at bounding box center [570, 190] width 234 height 85
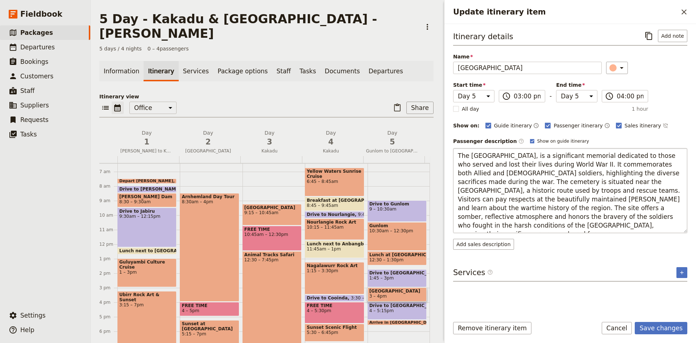
drag, startPoint x: 681, startPoint y: 174, endPoint x: 648, endPoint y: 222, distance: 58.1
click at [648, 222] on textarea "The Adelaide River War Cemetery, is a significant memorial dedicated to those w…" at bounding box center [570, 190] width 234 height 85
type textarea "The Adelaide River War Cemetery, is a significant memorial dedicated to those w…"
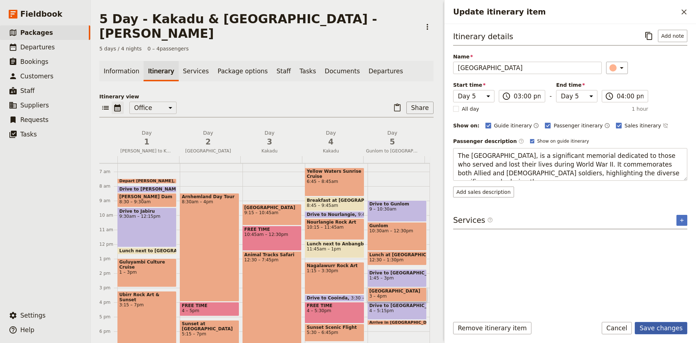
click at [666, 329] on button "Save changes" at bounding box center [661, 328] width 53 height 12
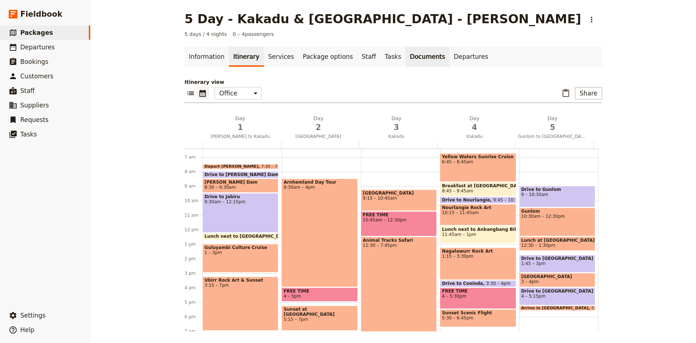
click at [406, 57] on link "Documents" at bounding box center [428, 56] width 44 height 20
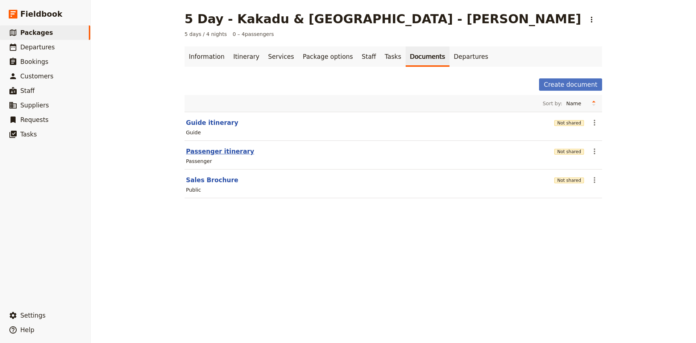
click at [201, 153] on button "Passenger itinerary" at bounding box center [220, 151] width 68 height 9
select select "PASSENGER"
select select "DEFAULT"
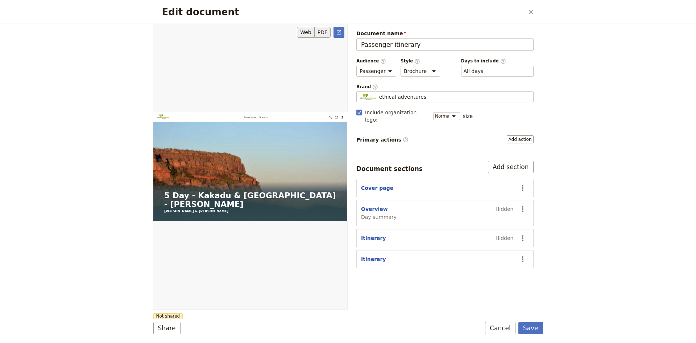
click at [323, 30] on button "PDF" at bounding box center [323, 32] width 16 height 11
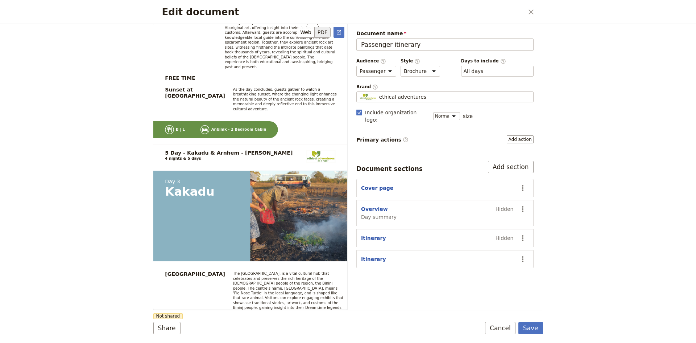
scroll to position [1632, 0]
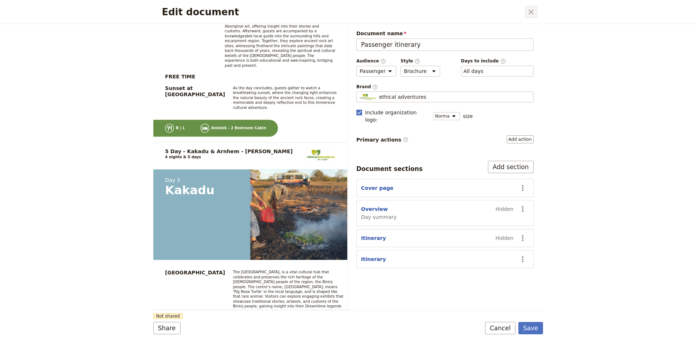
click at [531, 13] on icon "Close dialog" at bounding box center [531, 12] width 9 height 9
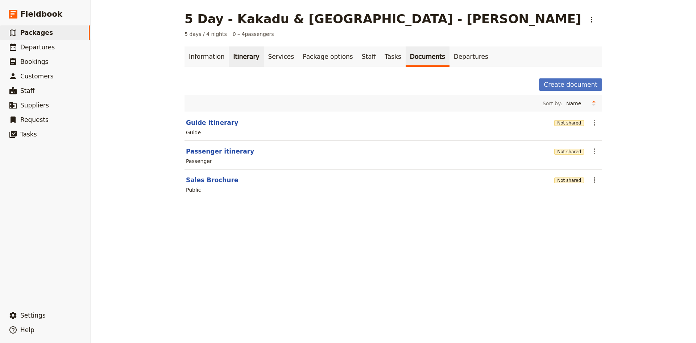
click at [243, 58] on link "Itinerary" at bounding box center [246, 56] width 35 height 20
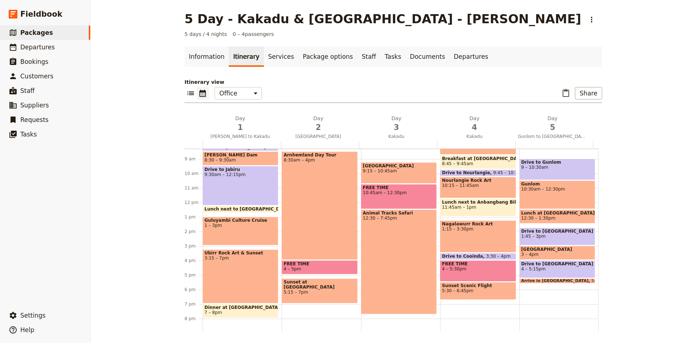
scroll to position [163, 0]
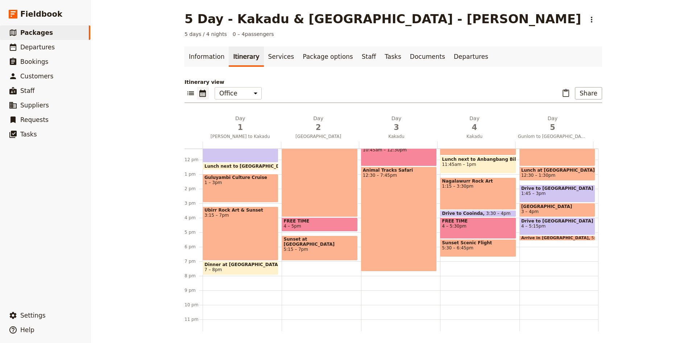
click at [385, 198] on div "Animal Tracks Safari 12:30 – 7:45pm" at bounding box center [399, 218] width 76 height 105
select select "3"
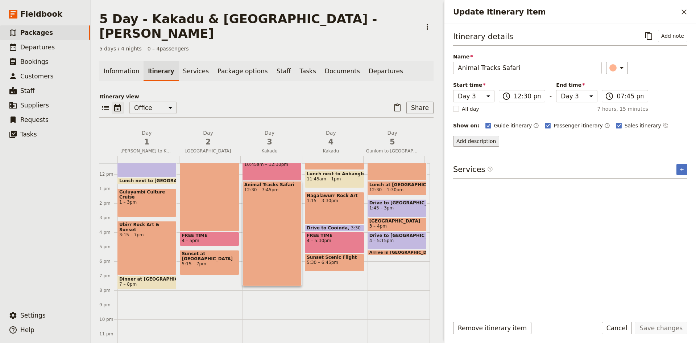
click at [476, 141] on button "Add description" at bounding box center [476, 141] width 46 height 11
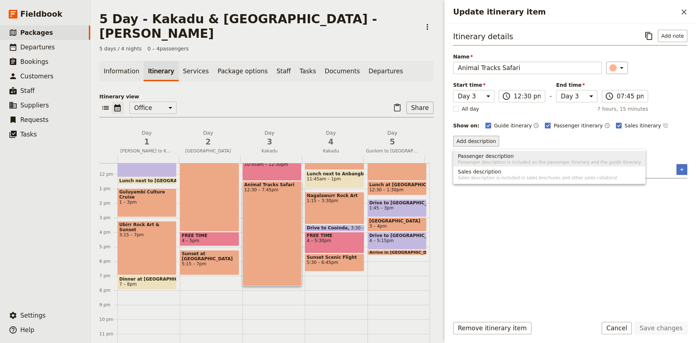
click at [491, 154] on span "Passenger description" at bounding box center [486, 155] width 56 height 7
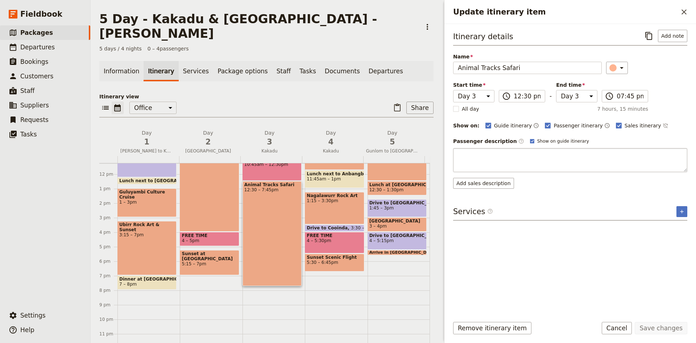
type textarea "Animal Tracks Safari offers an immersive experience into the traditional huntin…"
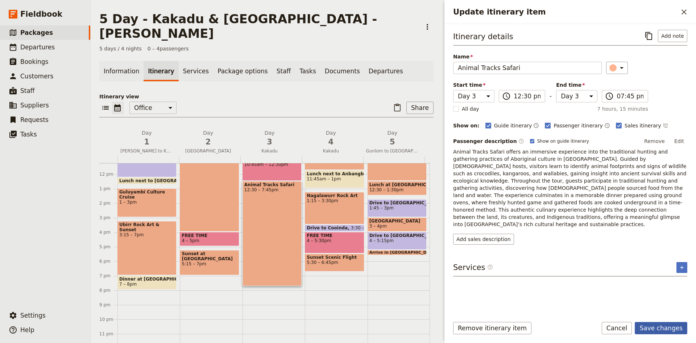
click at [667, 326] on button "Save changes" at bounding box center [661, 328] width 53 height 12
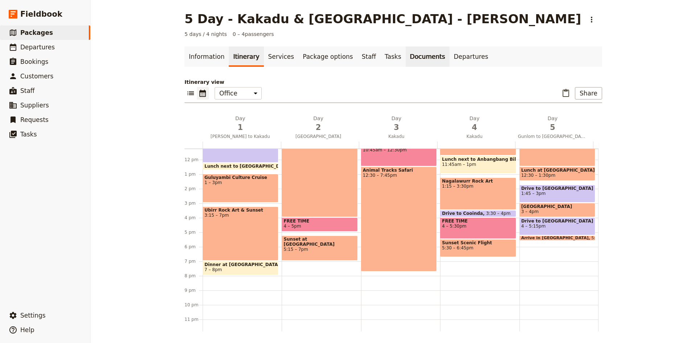
click at [406, 57] on link "Documents" at bounding box center [428, 56] width 44 height 20
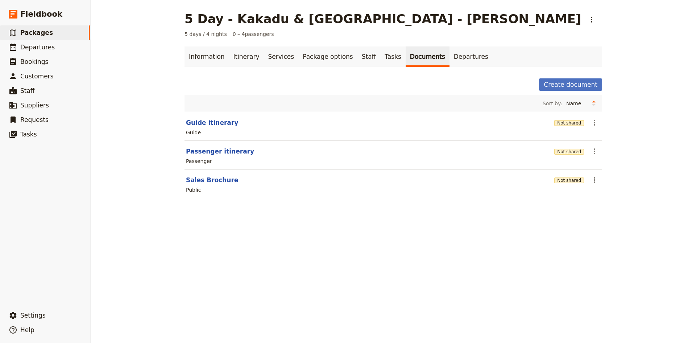
click at [211, 150] on button "Passenger itinerary" at bounding box center [220, 151] width 68 height 9
select select "PASSENGER"
select select "DEFAULT"
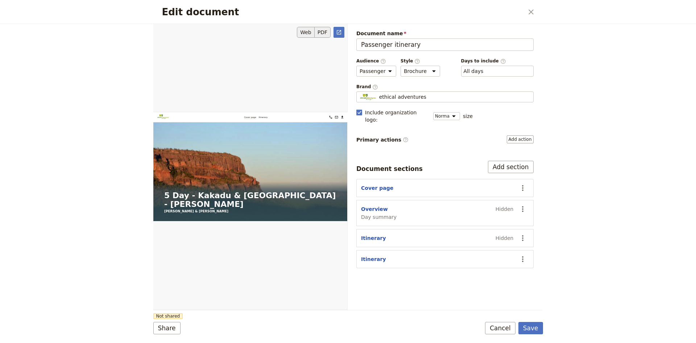
click at [326, 32] on button "PDF" at bounding box center [323, 32] width 16 height 11
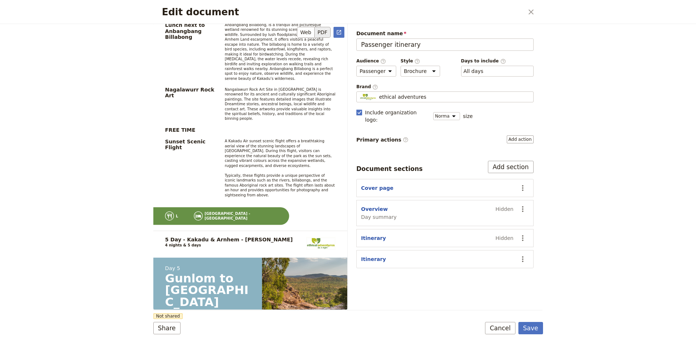
scroll to position [2798, 0]
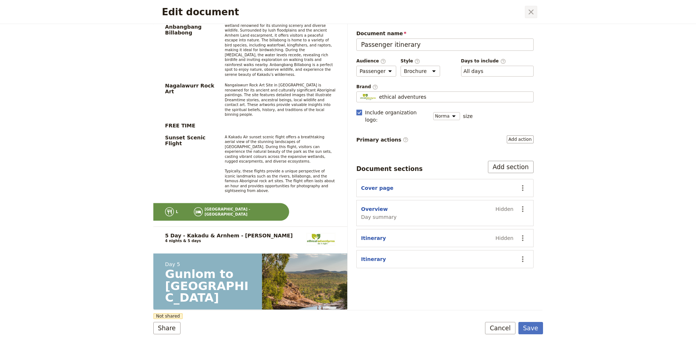
click at [534, 11] on icon "Close dialog" at bounding box center [531, 12] width 9 height 9
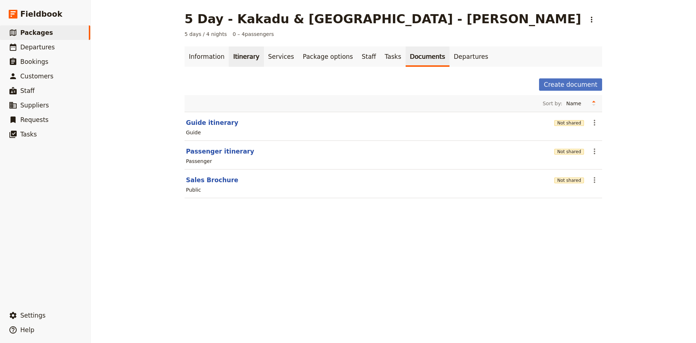
click at [241, 54] on link "Itinerary" at bounding box center [246, 56] width 35 height 20
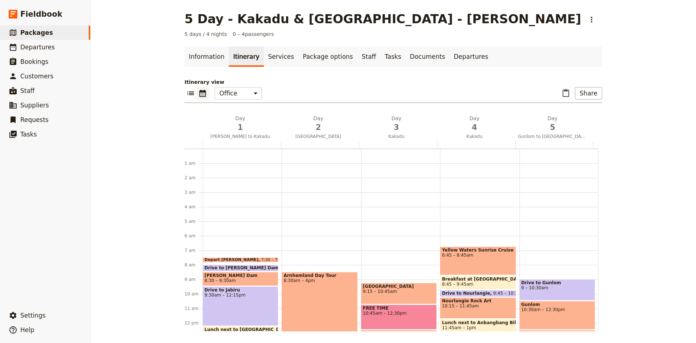
scroll to position [91, 0]
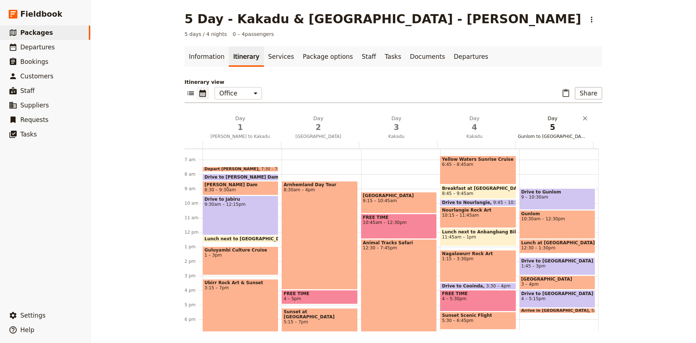
click at [552, 124] on span "5" at bounding box center [552, 127] width 69 height 11
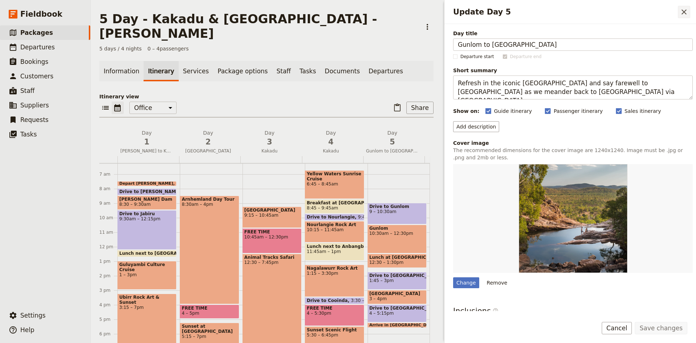
click at [680, 13] on icon "Close drawer" at bounding box center [684, 12] width 9 height 9
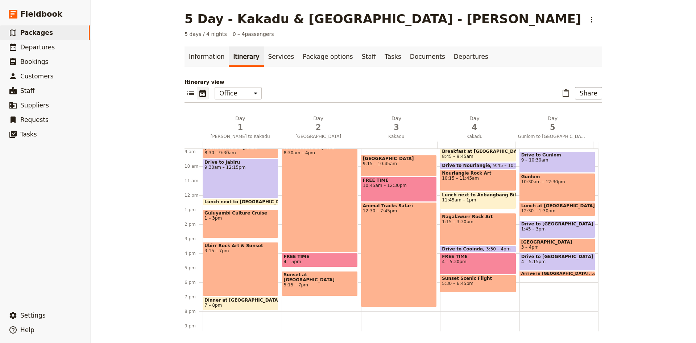
scroll to position [163, 0]
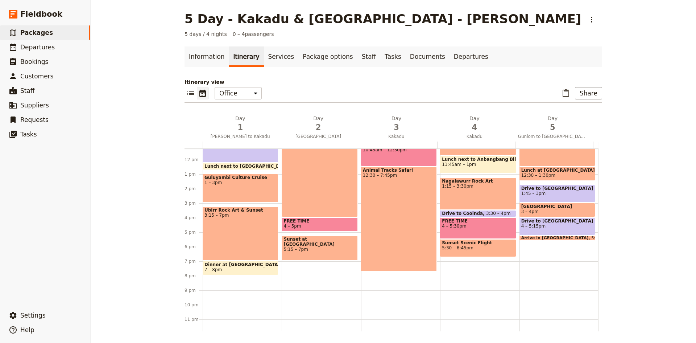
click at [551, 226] on span "4 – 5:15pm" at bounding box center [557, 225] width 72 height 5
select select "5"
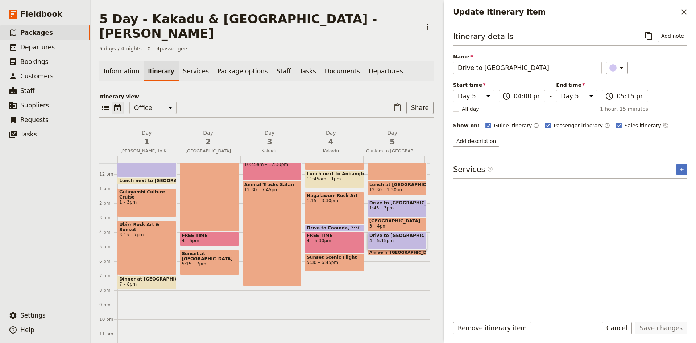
click at [546, 125] on polygon "Update itinerary item" at bounding box center [548, 125] width 4 height 4
click at [545, 122] on input "Passenger itinerary" at bounding box center [545, 121] width 0 height 0
checkbox input "false"
click at [616, 123] on rect "Update itinerary item" at bounding box center [618, 125] width 5 height 5
click at [616, 122] on input "Sales itinerary" at bounding box center [616, 121] width 0 height 0
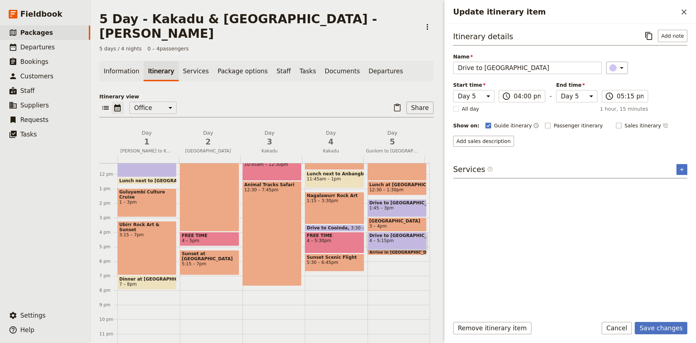
checkbox input "false"
click at [657, 330] on button "Save changes" at bounding box center [661, 328] width 53 height 12
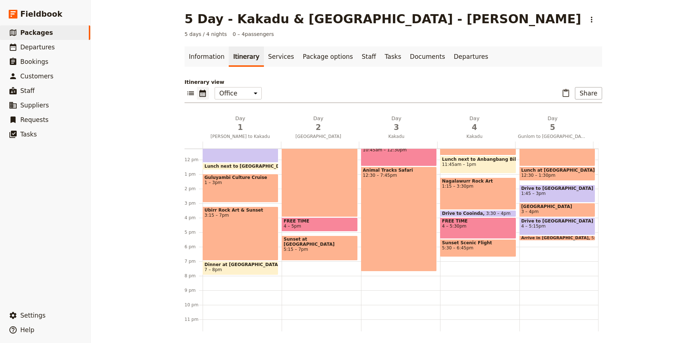
click at [562, 237] on span at bounding box center [557, 238] width 75 height 3
select select "5"
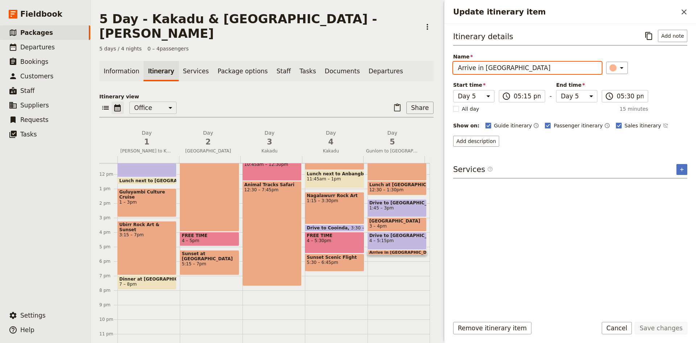
click at [515, 67] on input "Arrive in [GEOGRAPHIC_DATA]" at bounding box center [527, 68] width 149 height 12
type input "Arrive in Darwin - around 530 pm"
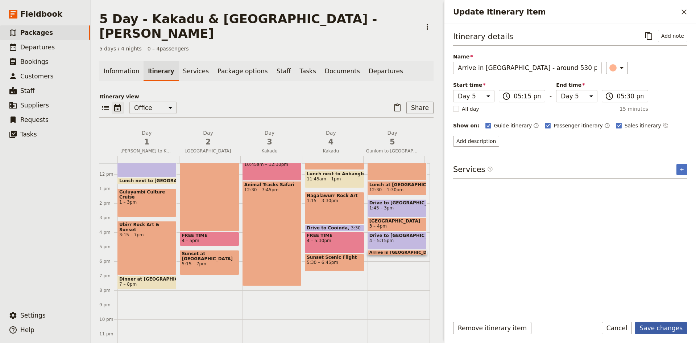
click at [666, 326] on button "Save changes" at bounding box center [661, 328] width 53 height 12
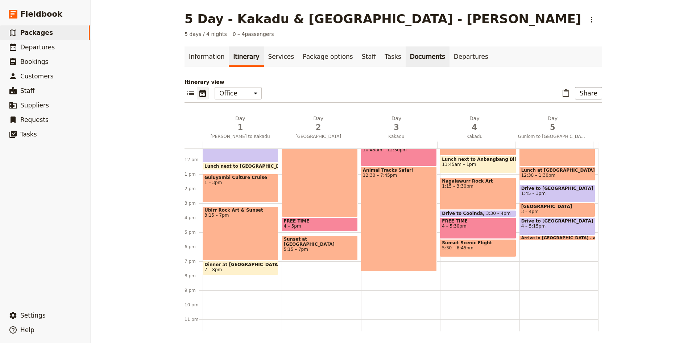
click at [406, 59] on link "Documents" at bounding box center [428, 56] width 44 height 20
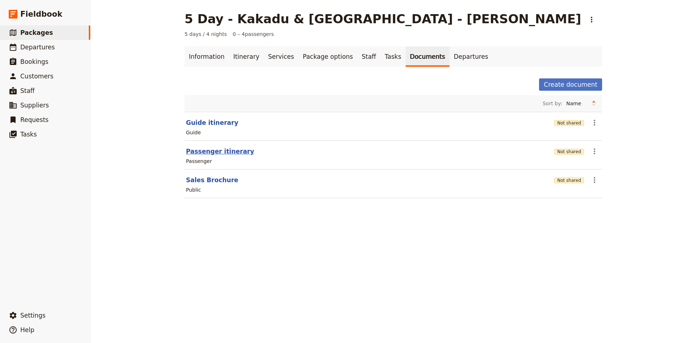
click at [218, 152] on button "Passenger itinerary" at bounding box center [220, 151] width 68 height 9
select select "PASSENGER"
select select "DEFAULT"
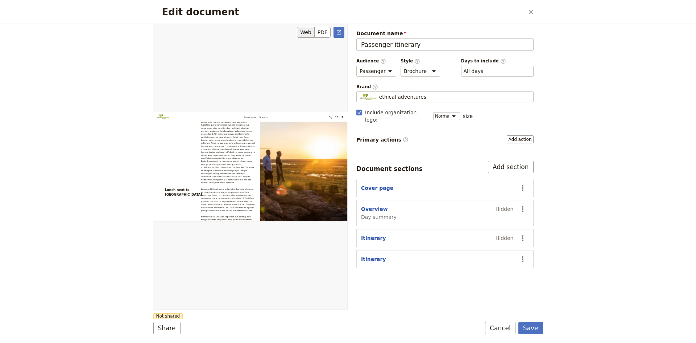
scroll to position [689, 0]
click at [325, 33] on button "PDF" at bounding box center [323, 32] width 16 height 11
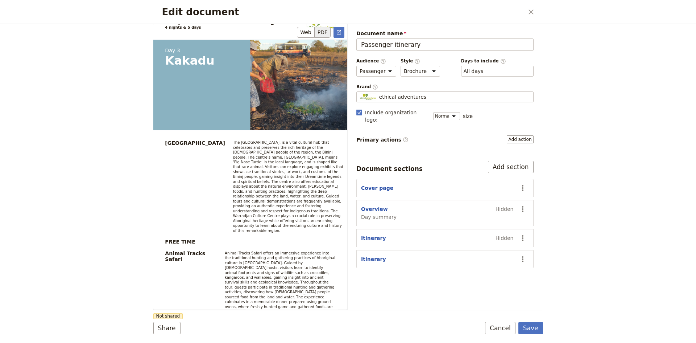
scroll to position [1797, 0]
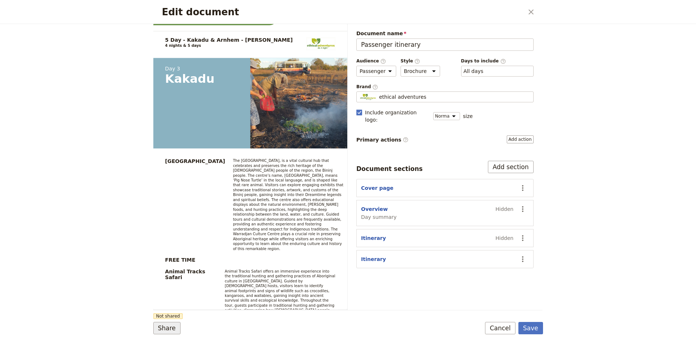
click at [171, 327] on button "Share" at bounding box center [166, 328] width 27 height 12
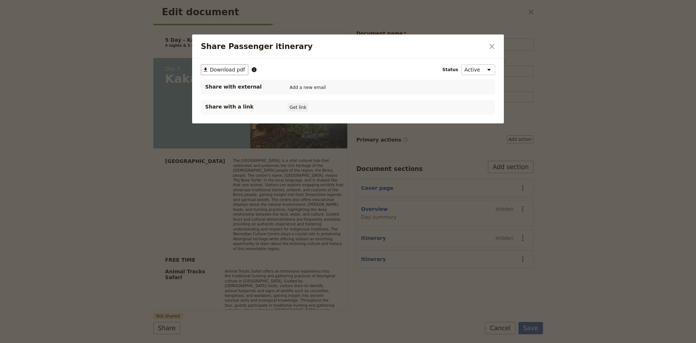
click at [296, 106] on button "Get link" at bounding box center [298, 107] width 20 height 8
click at [333, 106] on span "20 Aug 2026" at bounding box center [325, 107] width 15 height 6
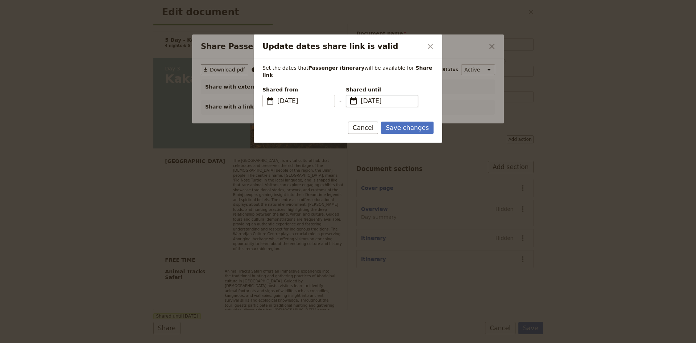
click at [381, 96] on span "20 Aug 2026" at bounding box center [387, 100] width 53 height 9
click at [349, 95] on input "20/08/2026" at bounding box center [349, 95] width 0 height 0
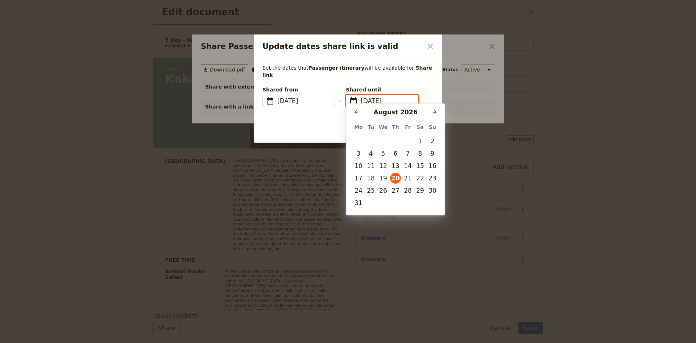
scroll to position [0, 0]
click at [394, 193] on button "27" at bounding box center [395, 190] width 11 height 11
type input "27/08/2026"
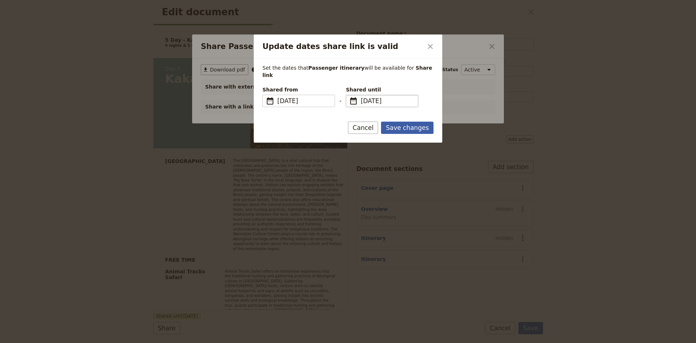
click at [402, 121] on button "Save changes" at bounding box center [407, 127] width 53 height 12
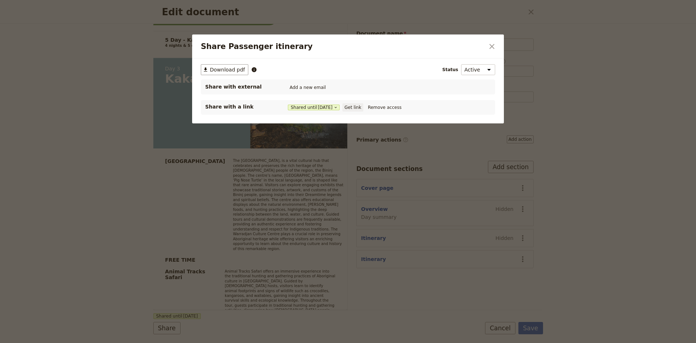
click at [357, 107] on button "Get link" at bounding box center [353, 107] width 20 height 8
